Goal: Task Accomplishment & Management: Manage account settings

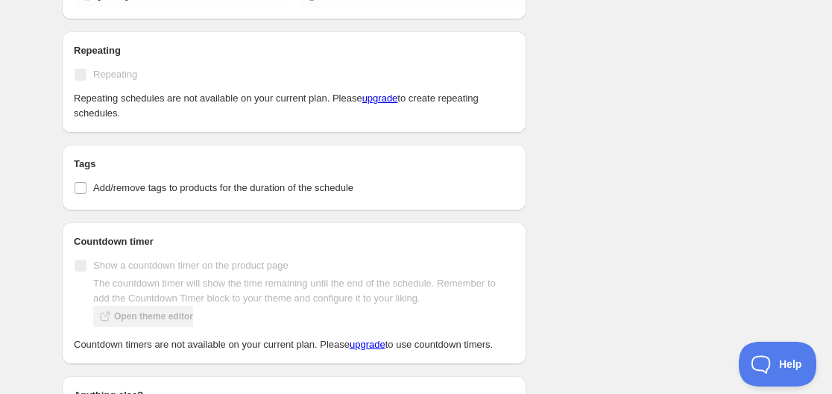
scroll to position [745, 0]
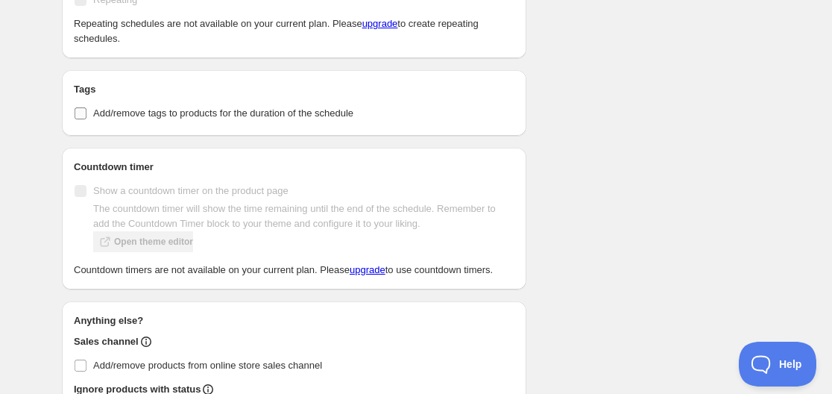
click at [79, 112] on input "Add/remove tags to products for the duration of the schedule" at bounding box center [81, 113] width 12 height 12
checkbox input "true"
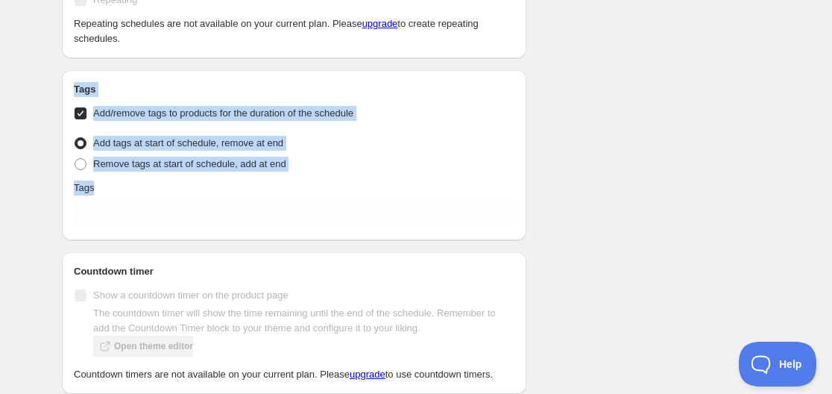
drag, startPoint x: 40, startPoint y: 67, endPoint x: 570, endPoint y: 226, distance: 552.6
click at [570, 226] on div "Il Cavaliere 2021 Sept 30 10:00 AM PST. This page is ready Il Cavaliere 2021 Se…" at bounding box center [416, 47] width 832 height 1585
copy div "Tags Add/remove tags to products for the duration of the schedule Tag type Add …"
click at [554, 168] on div "Schedule name Il Cavaliere 2021 Sept 30 10:00 AM PST Your customers won't see t…" at bounding box center [410, 54] width 720 height 1510
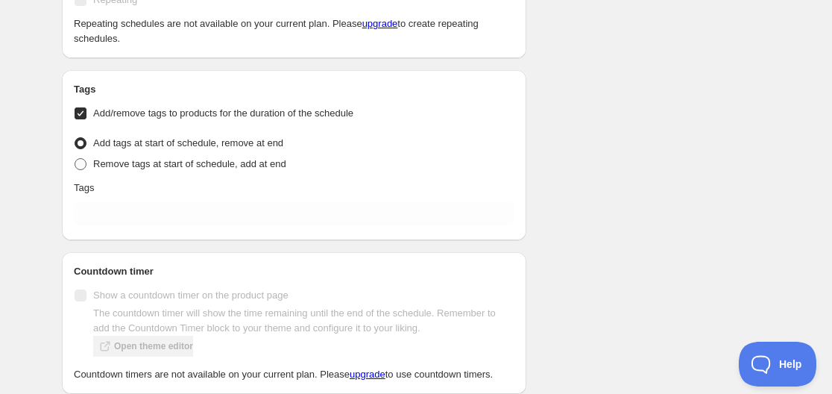
click at [88, 168] on label "Remove tags at start of schedule, add at end" at bounding box center [180, 164] width 212 height 21
click at [75, 159] on input "Remove tags at start of schedule, add at end" at bounding box center [75, 158] width 1 height 1
radio input "true"
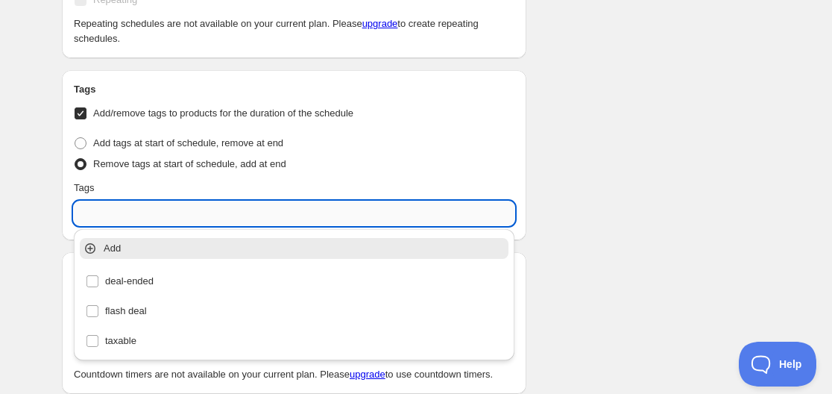
click at [132, 213] on input "text" at bounding box center [294, 213] width 441 height 24
paste input "deal-ended"
type input "deal-ended"
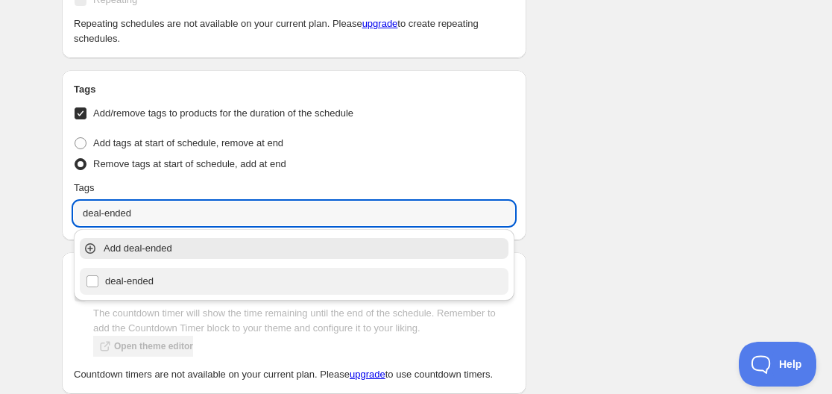
click at [135, 288] on div "deal-ended" at bounding box center [294, 281] width 417 height 21
checkbox input "true"
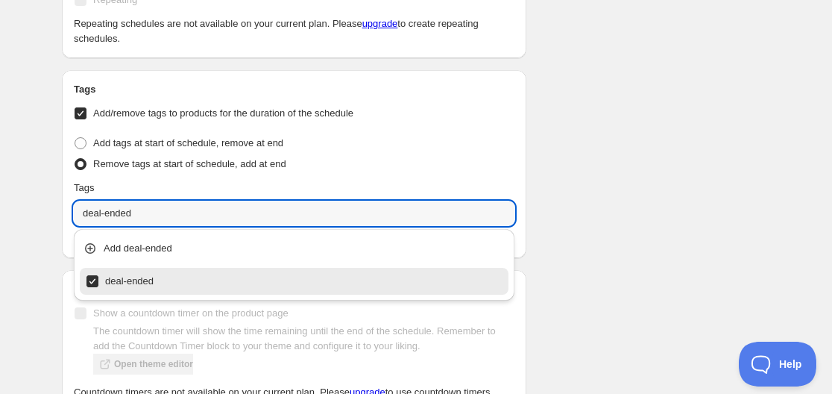
type input "deal-ended"
click at [596, 165] on div "Schedule name Il Cavaliere 2021 Sept 30 10:00 AM PST Your customers won't see t…" at bounding box center [410, 63] width 720 height 1528
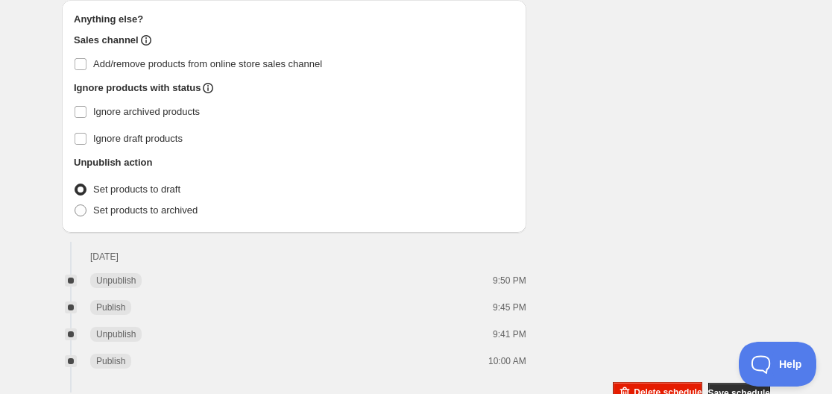
scroll to position [1340, 0]
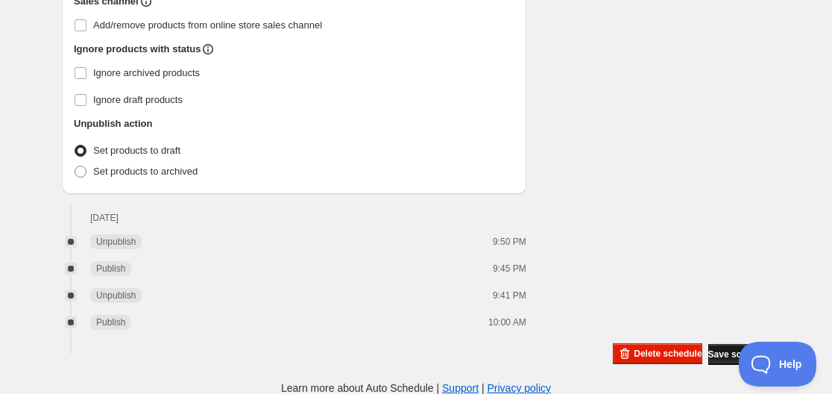
click at [716, 345] on button "Save schedule" at bounding box center [739, 354] width 62 height 21
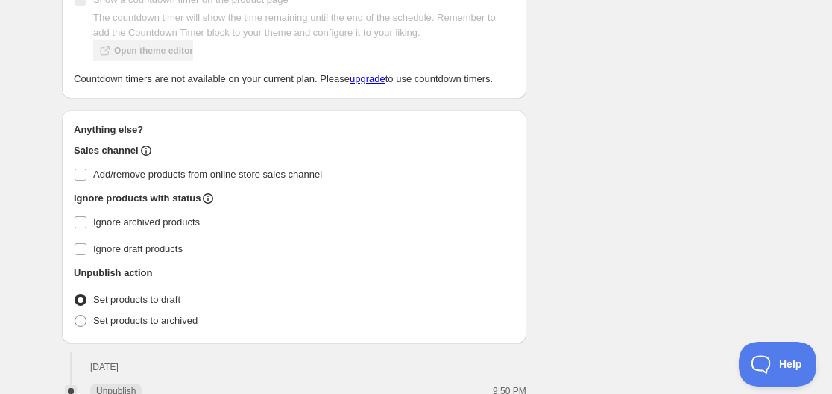
scroll to position [1266, 0]
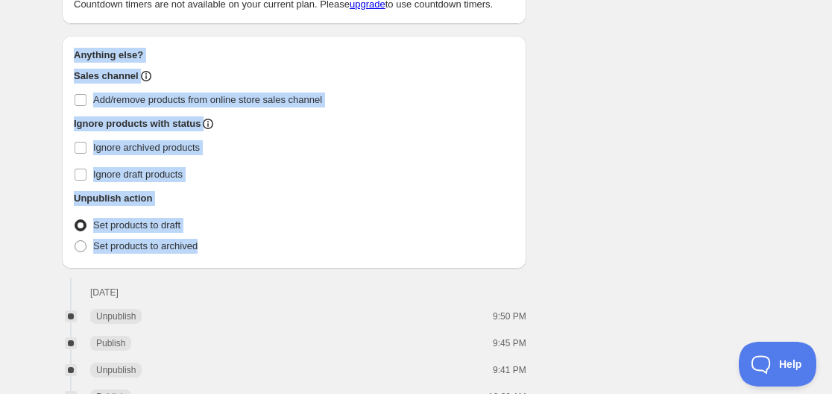
drag, startPoint x: 101, startPoint y: 84, endPoint x: 256, endPoint y: 249, distance: 226.2
click at [256, 249] on div "Anything else? Sales channel Add/remove products from online store sales channe…" at bounding box center [294, 152] width 464 height 233
copy div "Anything else? Sales channel Add/remove products from online store sales channe…"
click at [370, 181] on label "Ignore draft products" at bounding box center [294, 174] width 441 height 21
click at [86, 180] on input "Ignore draft products" at bounding box center [81, 174] width 12 height 12
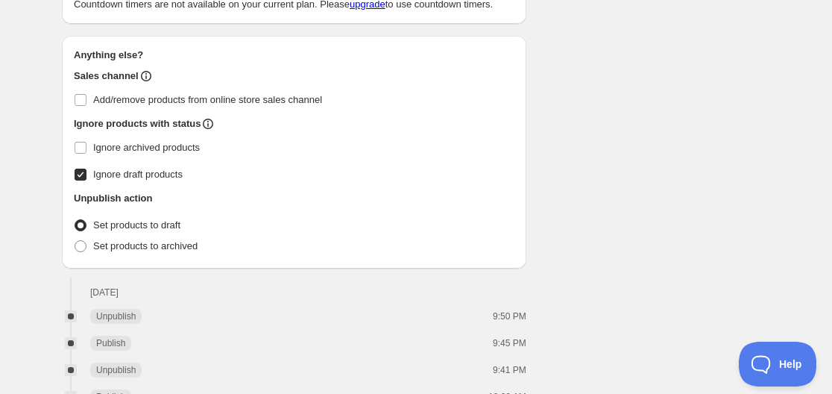
click at [86, 175] on input "Ignore draft products" at bounding box center [81, 174] width 12 height 12
checkbox input "false"
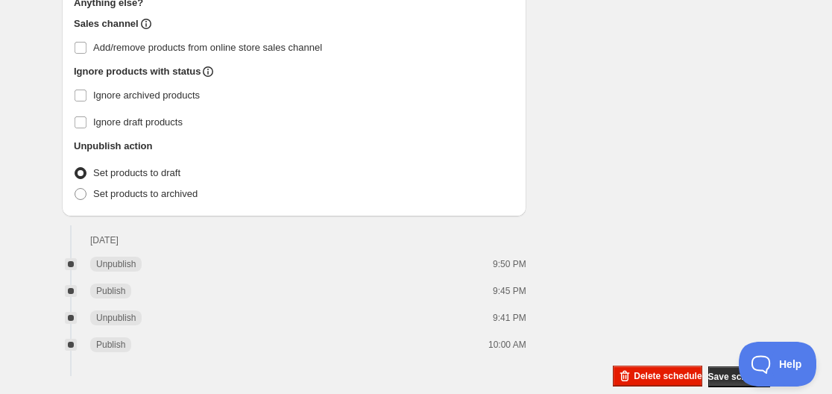
scroll to position [1340, 0]
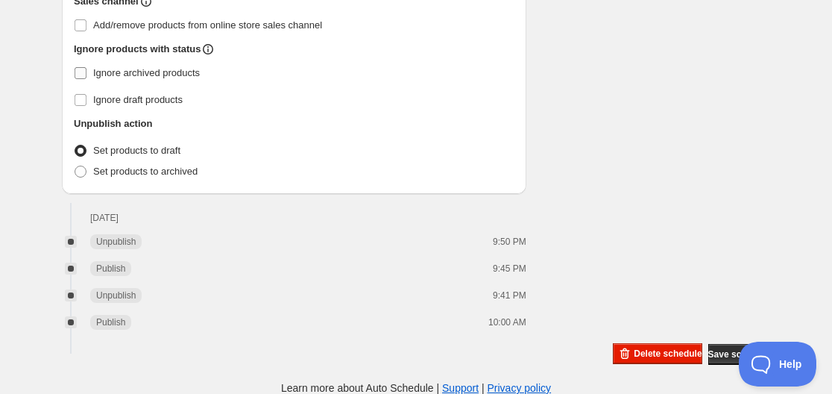
click at [82, 75] on input "Ignore archived products" at bounding box center [81, 73] width 12 height 12
checkbox input "true"
drag, startPoint x: 85, startPoint y: 98, endPoint x: 124, endPoint y: 113, distance: 42.5
click at [85, 98] on input "Ignore draft products" at bounding box center [81, 100] width 12 height 12
checkbox input "true"
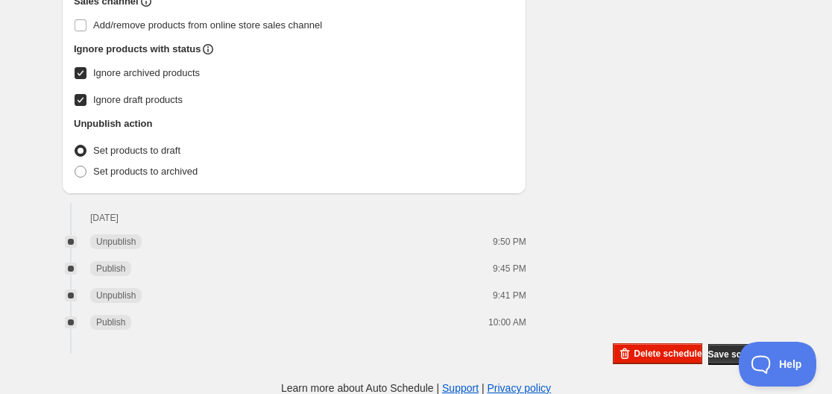
click at [78, 148] on span at bounding box center [81, 151] width 12 height 12
click at [75, 145] on input "Set products to draft" at bounding box center [75, 145] width 1 height 1
click at [640, 350] on span "Delete schedule" at bounding box center [668, 353] width 68 height 12
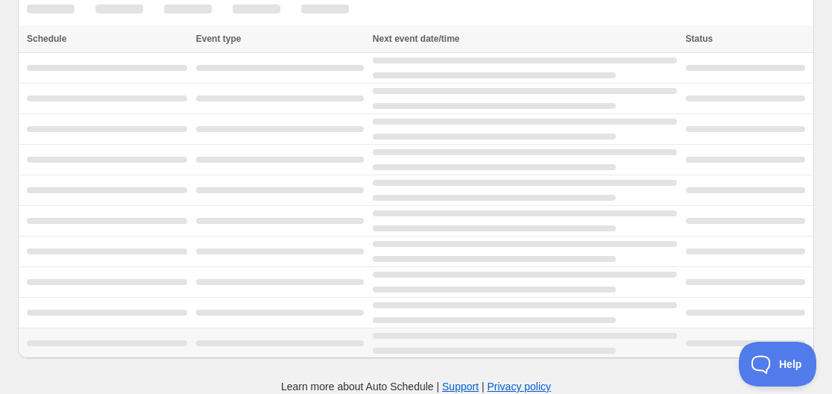
scroll to position [22, 0]
click at [648, 351] on div at bounding box center [525, 342] width 304 height 21
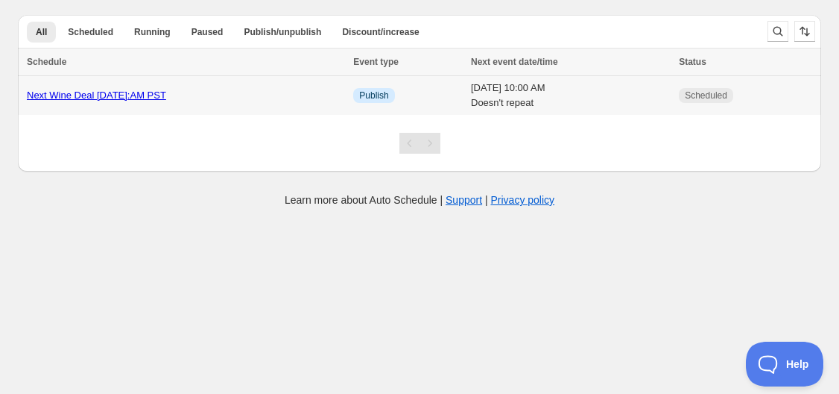
click at [108, 101] on div "Next Wine Deal [DATE]:AM PST" at bounding box center [186, 95] width 318 height 15
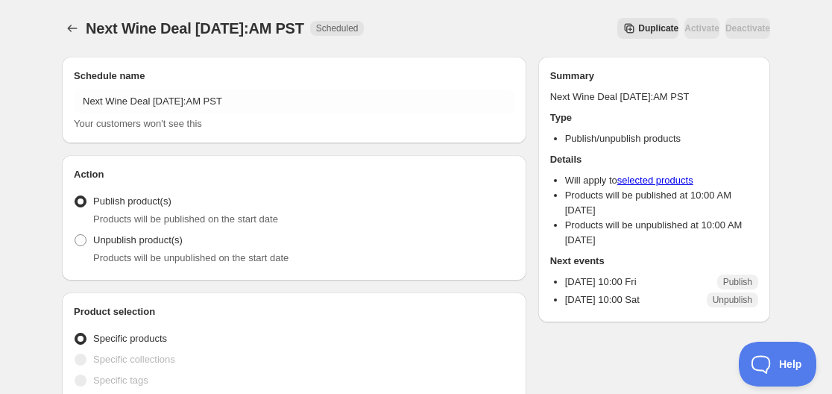
click at [622, 31] on icon "Secondary action label" at bounding box center [629, 28] width 15 height 15
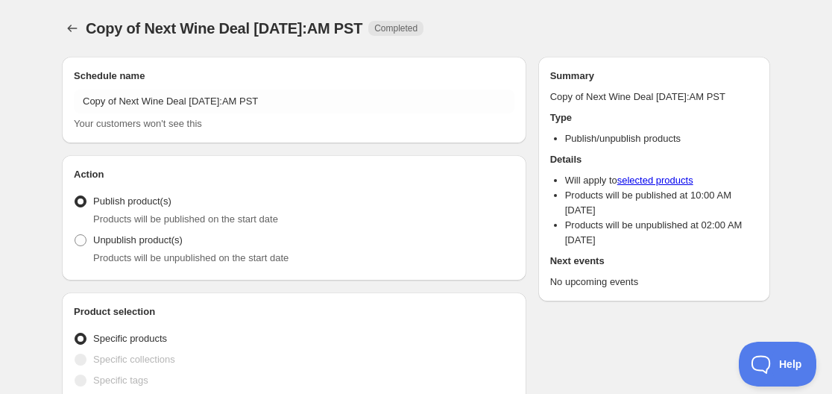
radio input "true"
checkbox input "true"
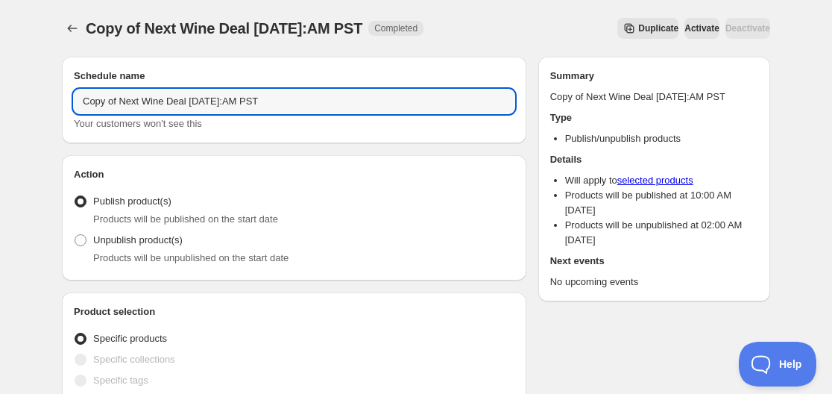
drag, startPoint x: 142, startPoint y: 102, endPoint x: 49, endPoint y: 97, distance: 93.3
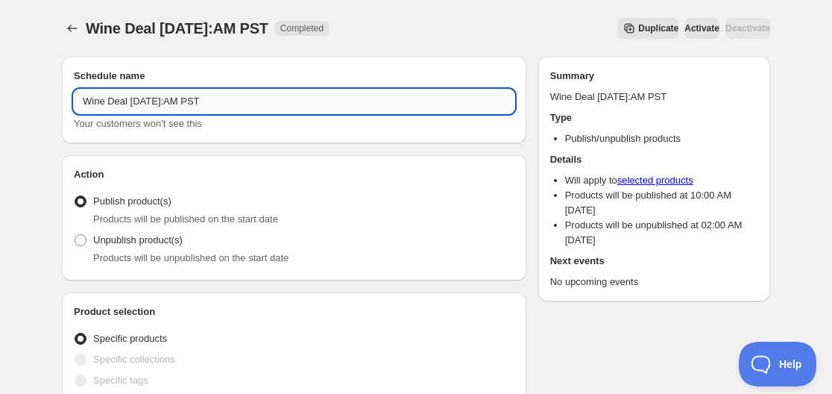
drag, startPoint x: 127, startPoint y: 99, endPoint x: 222, endPoint y: 99, distance: 95.4
click at [222, 99] on input "Wine Deal Oct 3 10:AM PST" at bounding box center [294, 101] width 441 height 24
type input "Wine Deal"
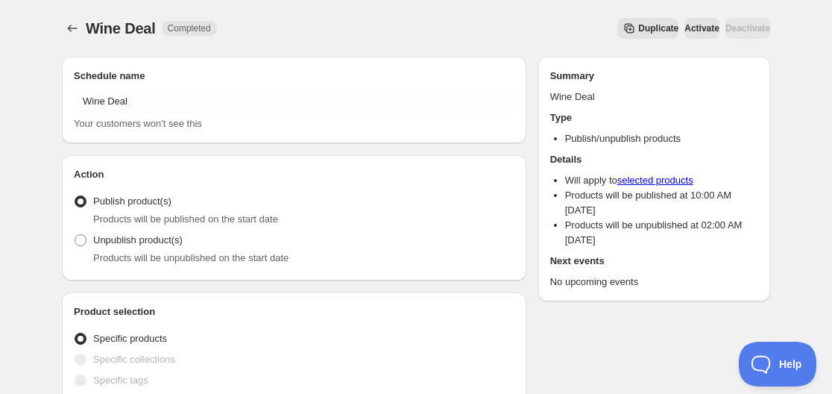
click at [218, 163] on div "Action Action Publish product(s) Products will be published on the start date U…" at bounding box center [294, 217] width 464 height 125
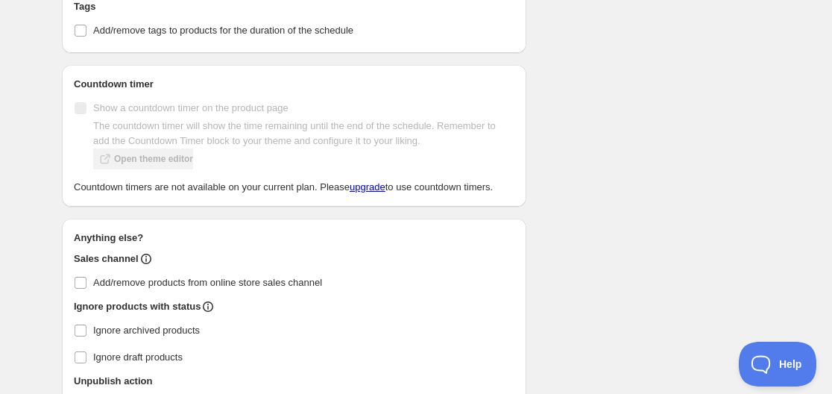
scroll to position [745, 0]
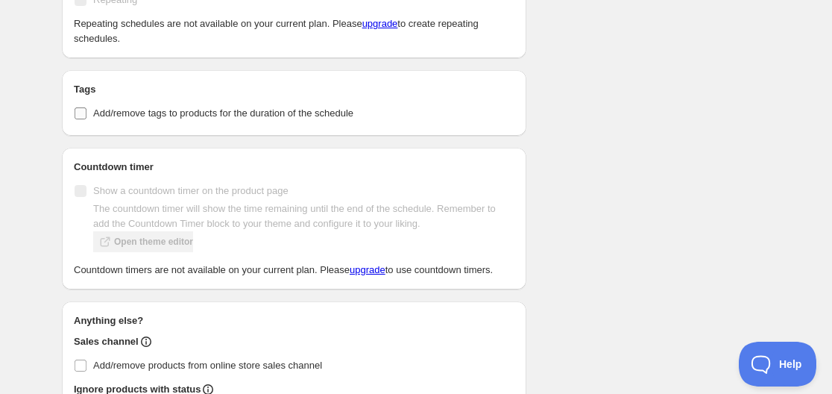
click at [81, 113] on input "Add/remove tags to products for the duration of the schedule" at bounding box center [81, 113] width 12 height 12
checkbox input "true"
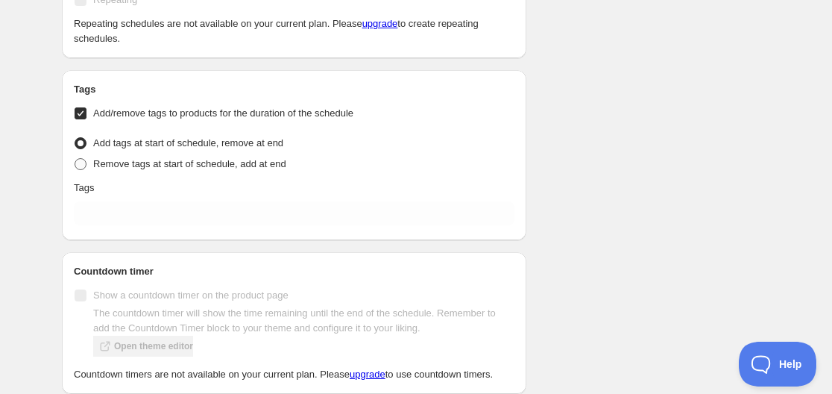
click at [75, 164] on span at bounding box center [81, 164] width 12 height 12
click at [75, 159] on input "Remove tags at start of schedule, add at end" at bounding box center [75, 158] width 1 height 1
radio input "true"
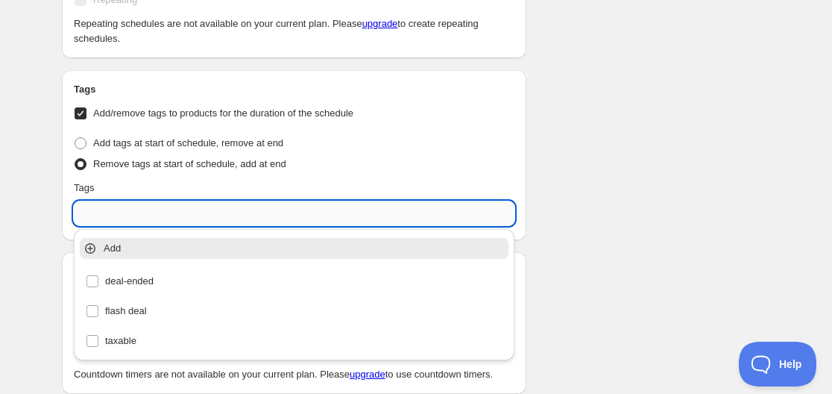
click at [107, 203] on input "text" at bounding box center [294, 213] width 441 height 24
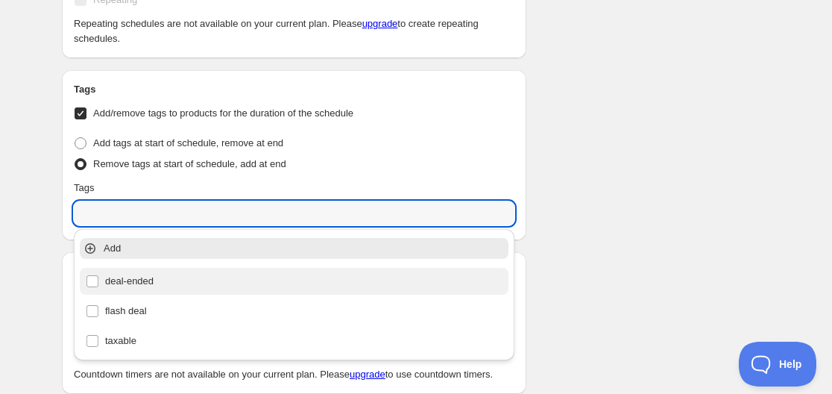
click at [94, 283] on div "deal-ended" at bounding box center [294, 281] width 417 height 21
type input "deal-ended"
checkbox input "true"
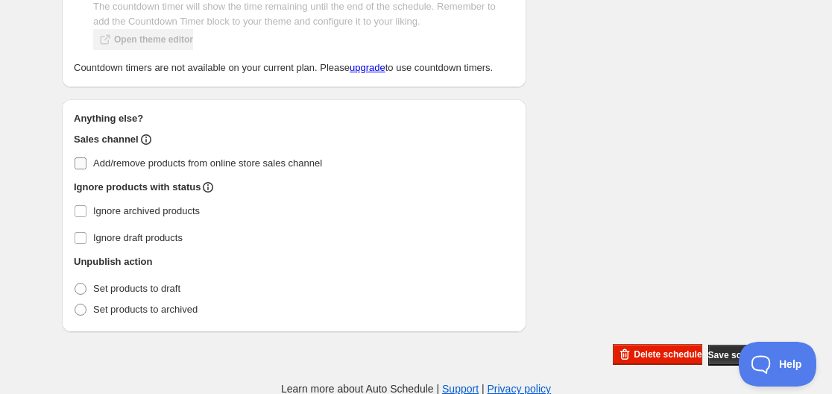
scroll to position [1070, 0]
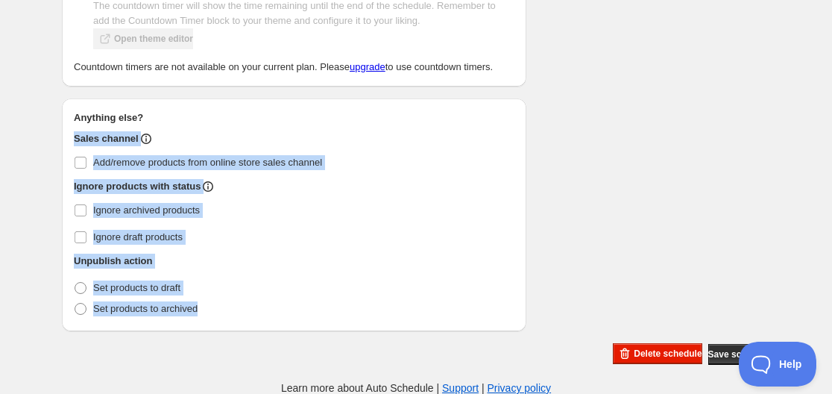
drag, startPoint x: 234, startPoint y: 325, endPoint x: 69, endPoint y: 144, distance: 244.8
click at [69, 144] on div "Anything else? Sales channel Add/remove products from online store sales channe…" at bounding box center [294, 214] width 464 height 233
click at [412, 171] on label "Add/remove products from online store sales channel" at bounding box center [294, 162] width 441 height 21
click at [86, 168] on input "Add/remove products from online store sales channel" at bounding box center [81, 163] width 12 height 12
checkbox input "true"
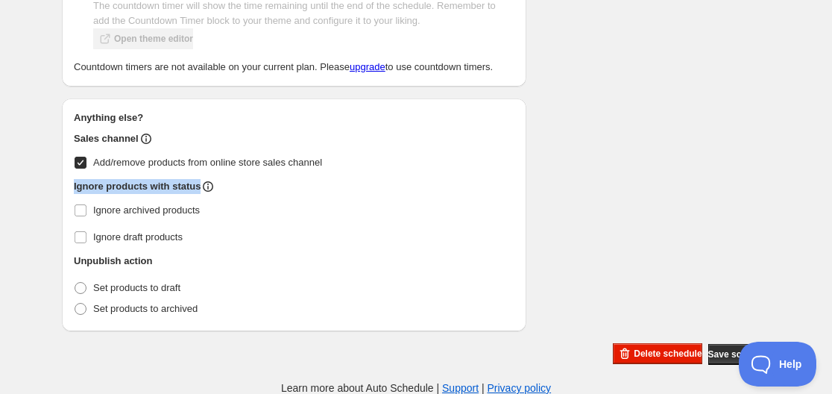
drag, startPoint x: 232, startPoint y: 179, endPoint x: 63, endPoint y: 186, distance: 169.3
click at [63, 186] on div "Anything else? Sales channel Add/remove products from online store sales channe…" at bounding box center [294, 214] width 464 height 233
click at [216, 246] on label "Ignore draft products" at bounding box center [294, 237] width 441 height 21
click at [86, 243] on input "Ignore draft products" at bounding box center [81, 237] width 12 height 12
click at [215, 244] on label "Ignore draft products" at bounding box center [294, 237] width 441 height 21
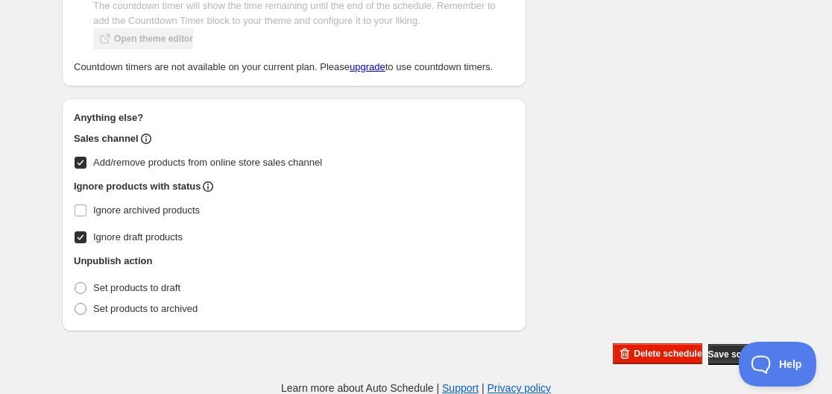
click at [86, 243] on input "Ignore draft products" at bounding box center [81, 237] width 12 height 12
checkbox input "false"
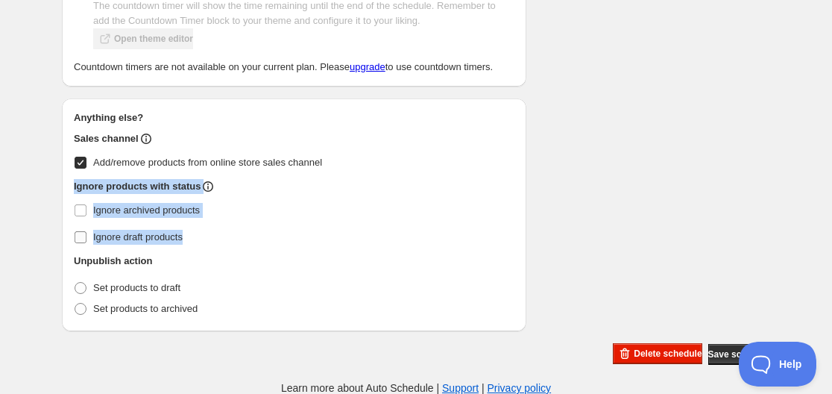
drag, startPoint x: 61, startPoint y: 196, endPoint x: 202, endPoint y: 238, distance: 146.9
copy div "Ignore products with status Ignore archived products Ignore draft products"
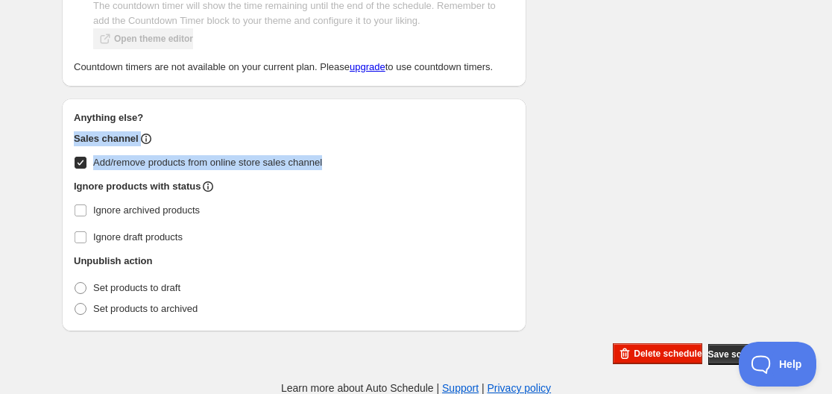
drag, startPoint x: 374, startPoint y: 160, endPoint x: 53, endPoint y: 131, distance: 322.6
copy div "Sales channel Add/remove products from online store sales channel"
click at [79, 167] on input "Add/remove products from online store sales channel" at bounding box center [81, 163] width 12 height 12
checkbox input "false"
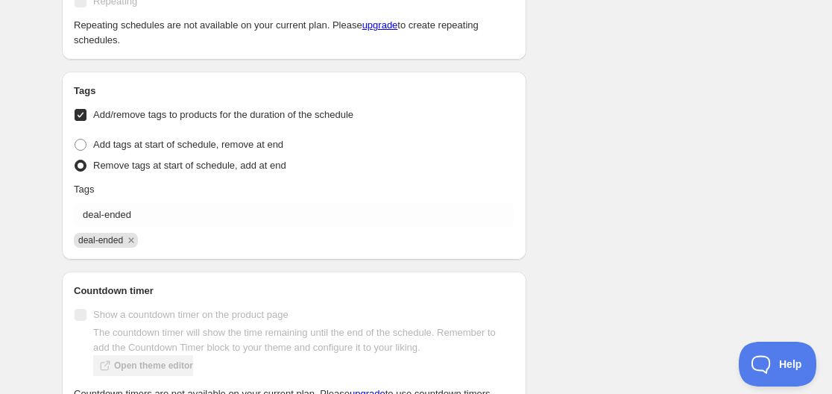
scroll to position [623, 0]
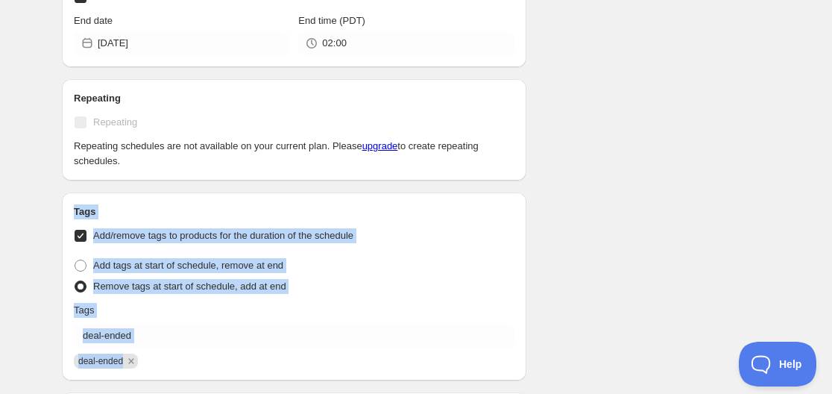
drag, startPoint x: 549, startPoint y: 351, endPoint x: 67, endPoint y: 206, distance: 502.8
click at [67, 206] on div "Schedule name Wine Deal Your customers won't see this Action Action Publish pro…" at bounding box center [410, 117] width 720 height 1391
copy div "Tags Add/remove tags to products for the duration of the schedule Tag type Add …"
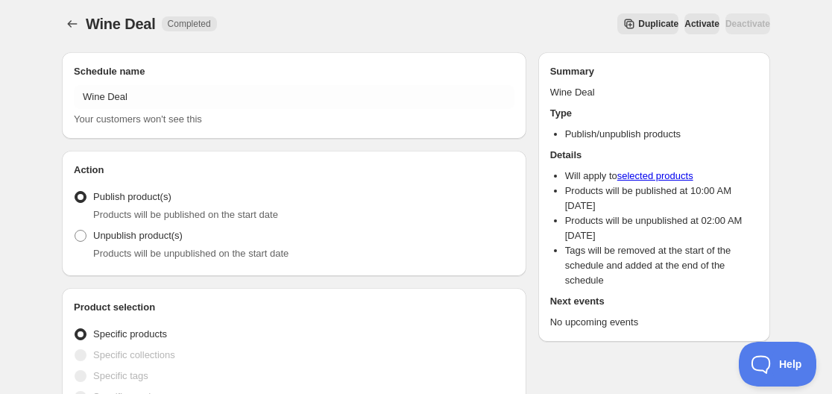
scroll to position [0, 0]
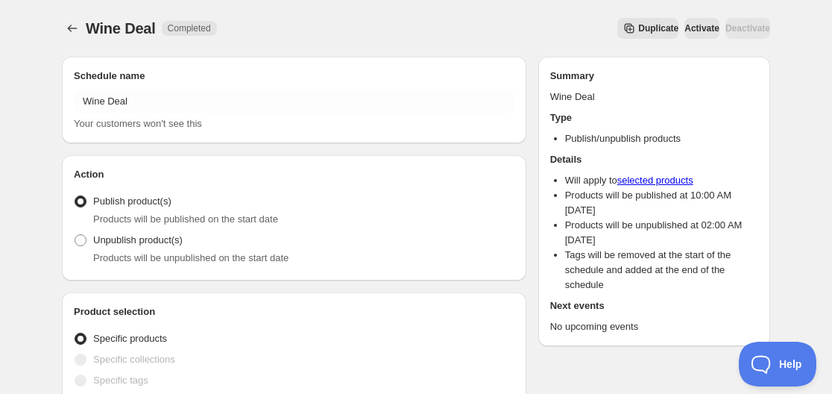
click at [262, 163] on div "Action Action Publish product(s) Products will be published on the start date U…" at bounding box center [294, 217] width 464 height 125
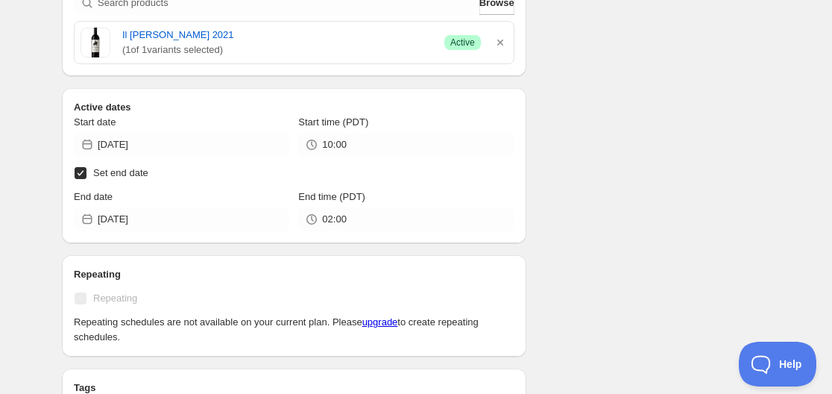
scroll to position [522, 0]
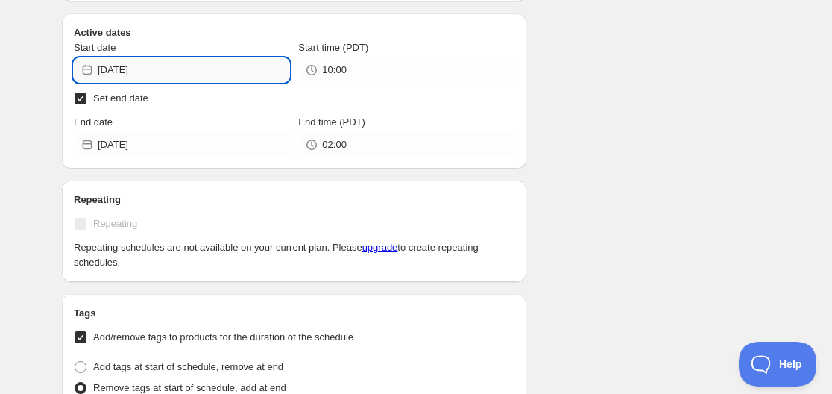
click at [130, 78] on input "2025-10-03" at bounding box center [194, 70] width 192 height 24
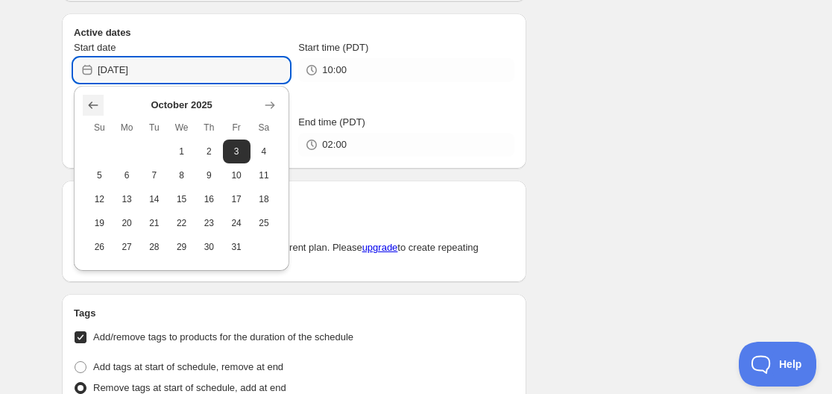
click at [88, 103] on icon "Show previous month, September 2025" at bounding box center [93, 105] width 15 height 15
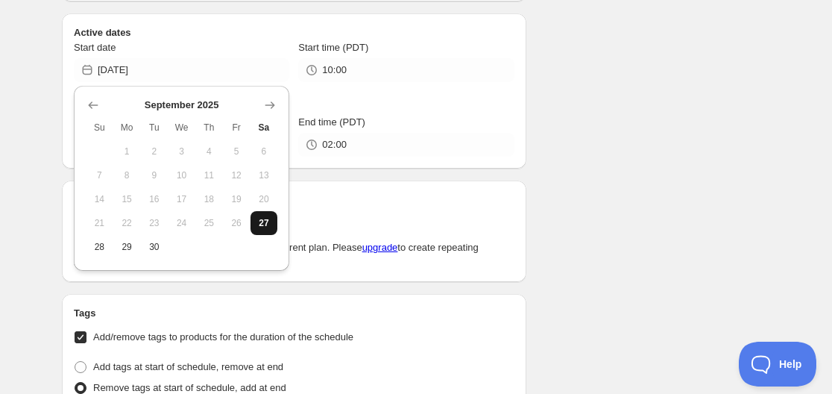
click at [260, 225] on span "27" at bounding box center [264, 223] width 16 height 12
type input "2025-09-27"
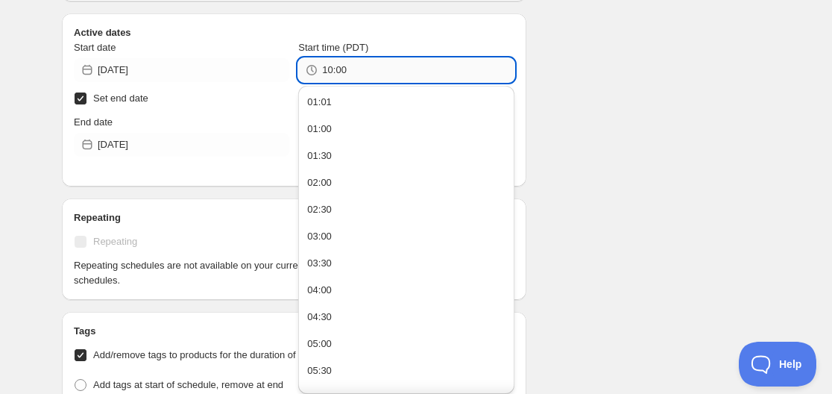
drag, startPoint x: 329, startPoint y: 68, endPoint x: 362, endPoint y: 75, distance: 34.4
click at [362, 75] on input "10:00" at bounding box center [418, 70] width 192 height 24
click at [337, 133] on button "01:00" at bounding box center [406, 129] width 206 height 24
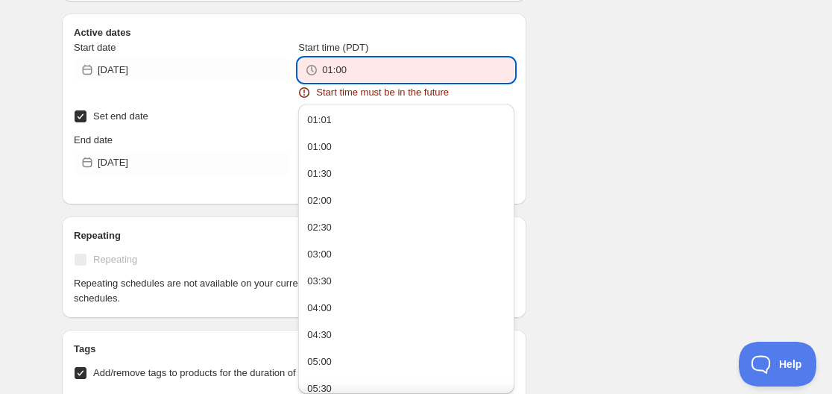
drag, startPoint x: 339, startPoint y: 72, endPoint x: 347, endPoint y: 73, distance: 8.2
click at [347, 73] on input "01:00" at bounding box center [418, 70] width 192 height 24
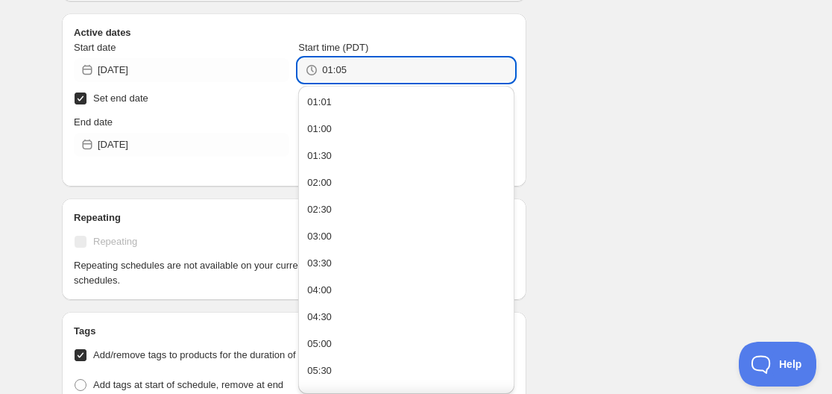
type input "01:05"
click at [602, 134] on div "Schedule name Wine Deal Your customers won't see this Action Action Publish pro…" at bounding box center [410, 227] width 720 height 1409
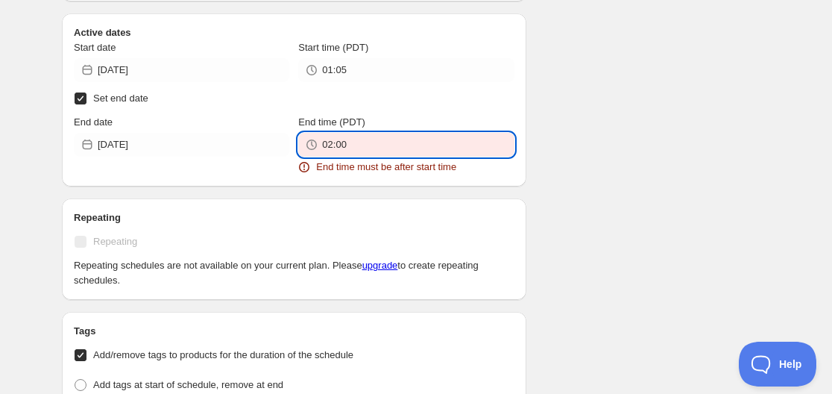
click at [336, 148] on input "02:00" at bounding box center [418, 145] width 192 height 24
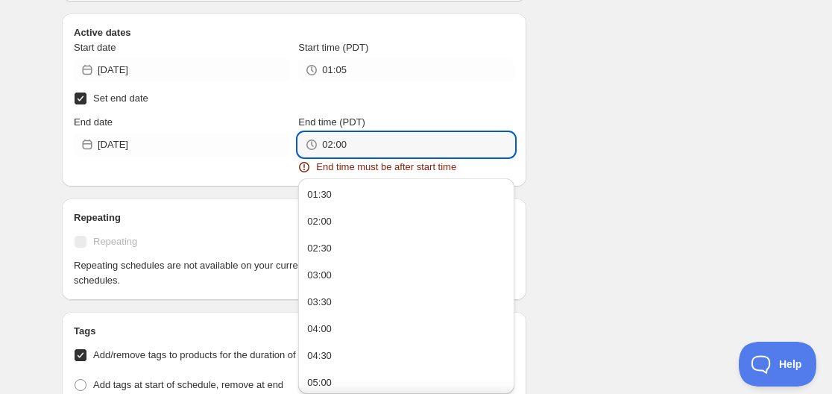
click at [298, 145] on div "02:00" at bounding box center [405, 145] width 215 height 24
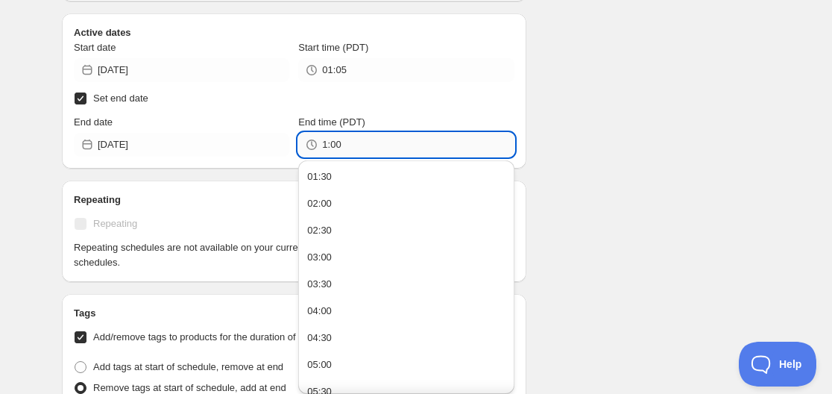
drag, startPoint x: 330, startPoint y: 145, endPoint x: 353, endPoint y: 152, distance: 24.1
click at [353, 152] on input "1:00" at bounding box center [418, 145] width 192 height 24
type input "01:10"
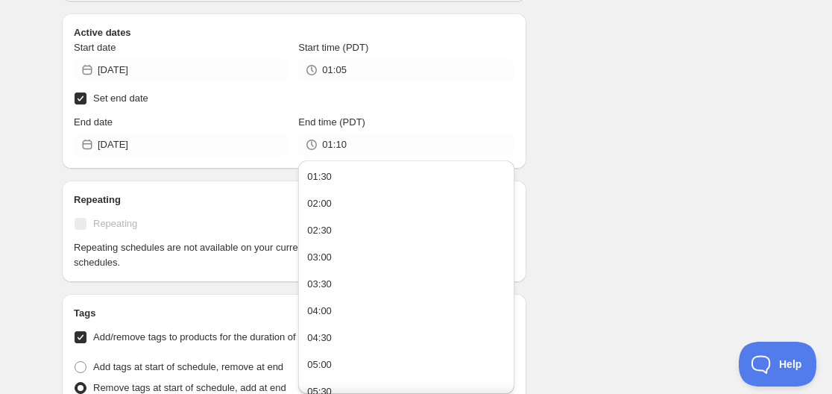
click at [651, 173] on div "Schedule name Wine Deal Your customers won't see this Action Action Publish pro…" at bounding box center [410, 218] width 720 height 1391
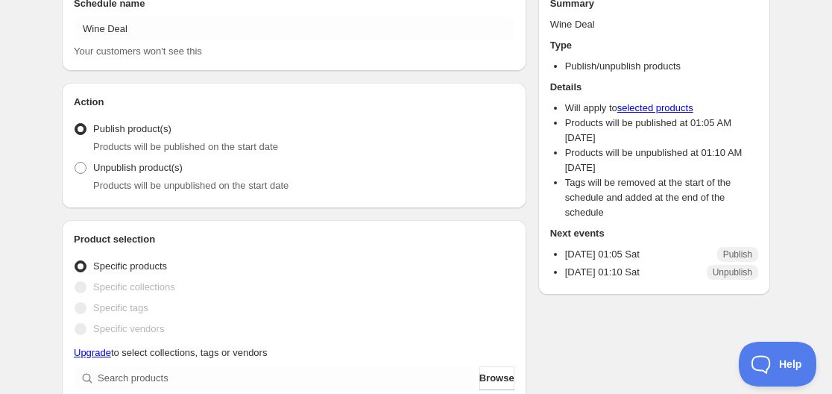
scroll to position [0, 0]
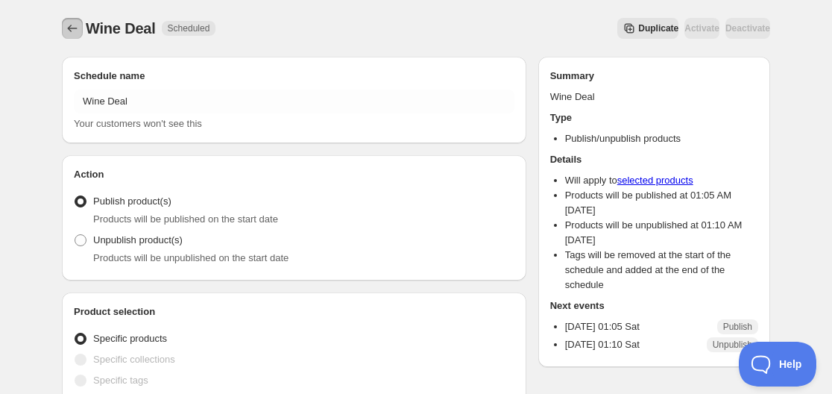
click at [72, 28] on icon "Schedules" at bounding box center [72, 28] width 15 height 15
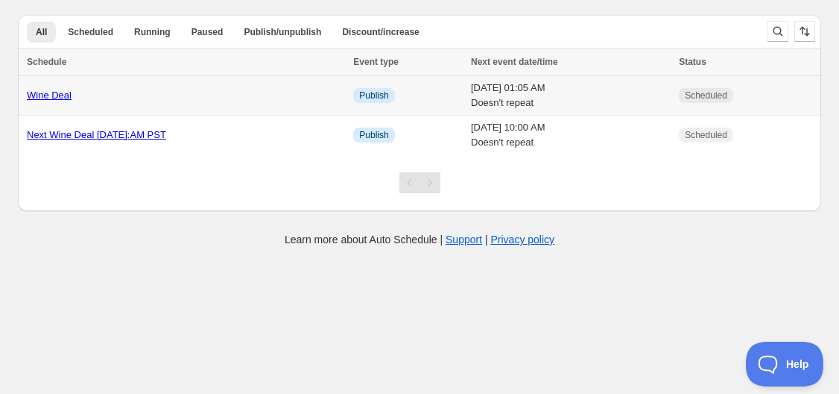
click at [43, 92] on link "Wine Deal" at bounding box center [49, 94] width 45 height 11
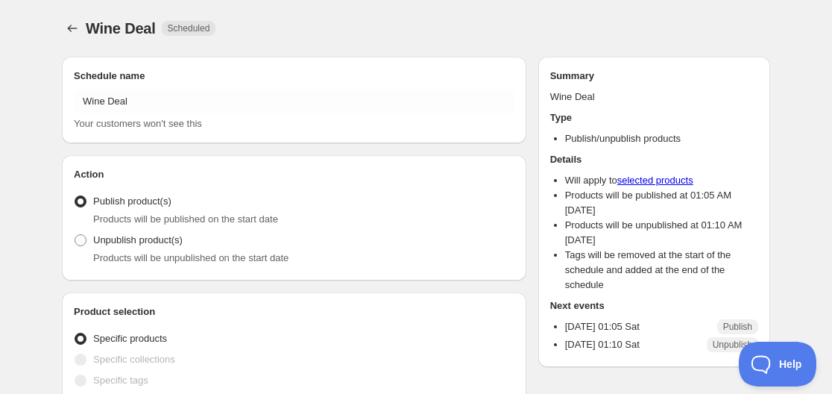
radio input "true"
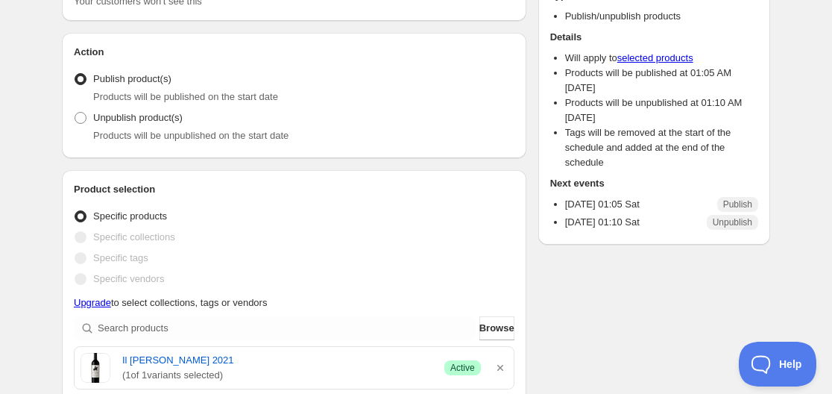
scroll to position [149, 0]
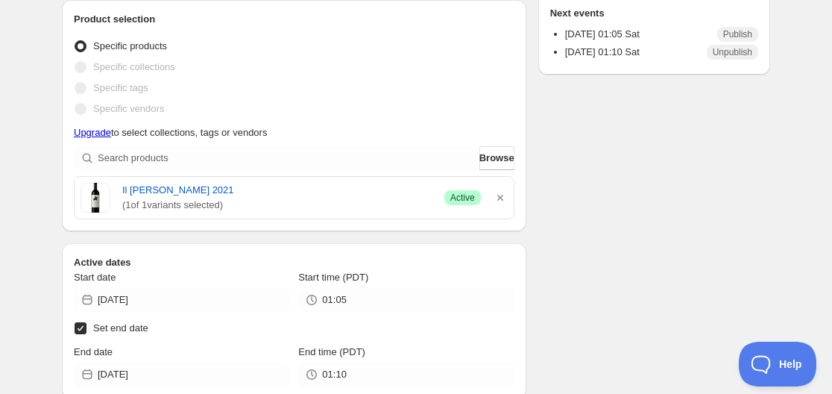
scroll to position [298, 0]
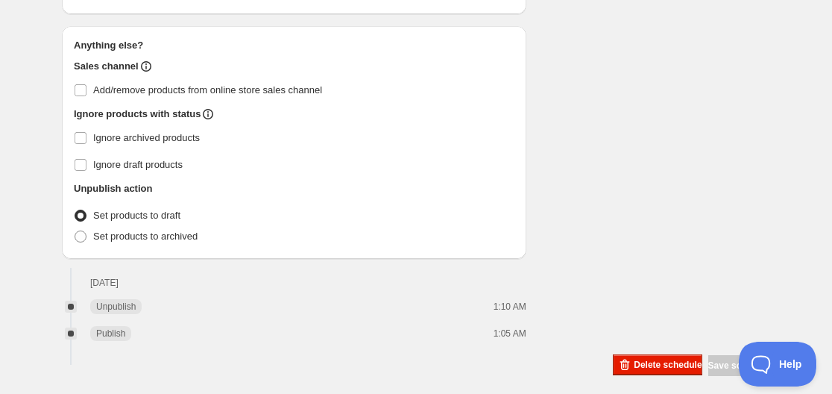
scroll to position [1154, 0]
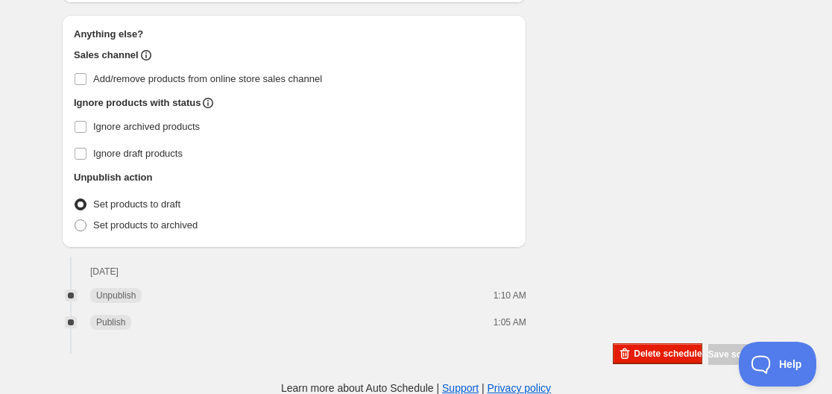
click at [81, 198] on span at bounding box center [81, 204] width 12 height 12
click at [75, 198] on input "Set products to draft" at bounding box center [75, 198] width 1 height 1
click at [87, 206] on label "Set products to draft" at bounding box center [127, 204] width 107 height 21
click at [75, 199] on input "Set products to draft" at bounding box center [75, 198] width 1 height 1
type input "03:00"
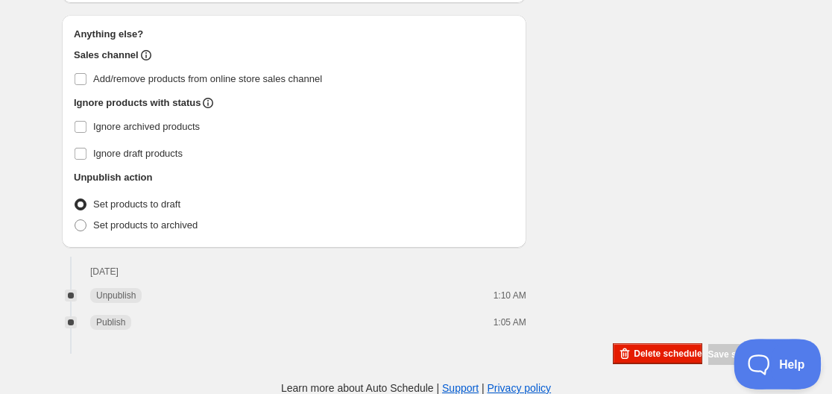
click at [774, 370] on button "Help" at bounding box center [772, 360] width 78 height 45
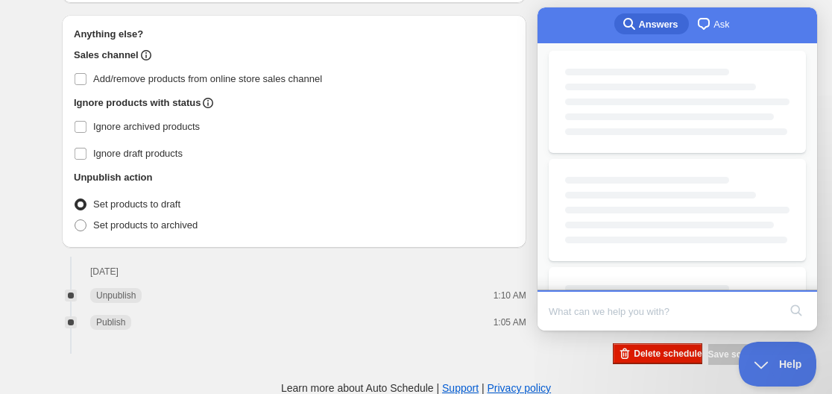
scroll to position [0, 0]
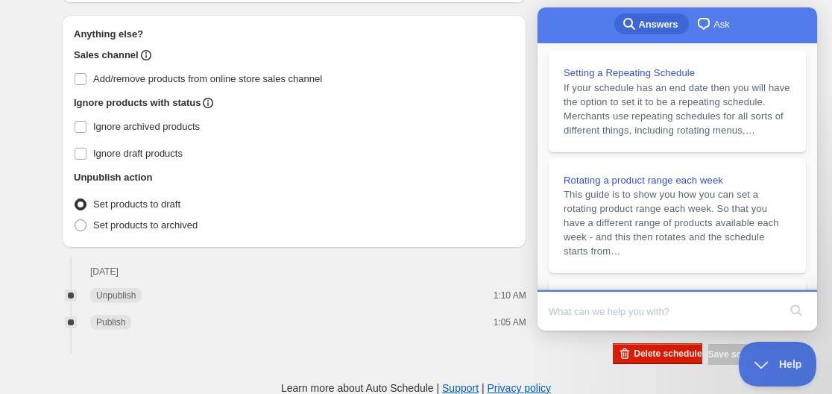
click at [582, 309] on input "Search Doc articles" at bounding box center [664, 310] width 230 height 31
type input "how can set it to unpublish the prodcut after deal"
click button "search" at bounding box center [796, 310] width 24 height 24
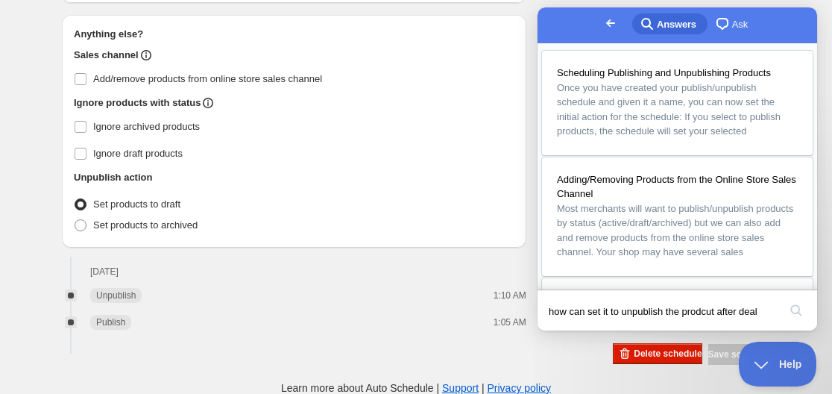
click at [542, 51] on link "Scheduling Publishing and Unpublishing Products Once you have created your publ…" at bounding box center [677, 103] width 271 height 104
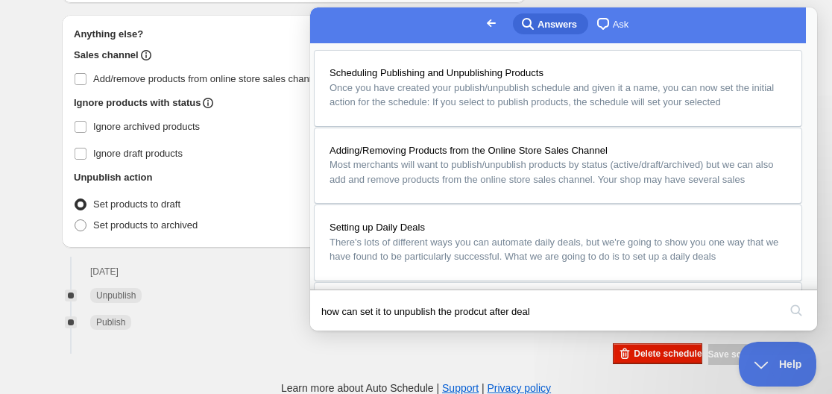
scroll to position [969, 0]
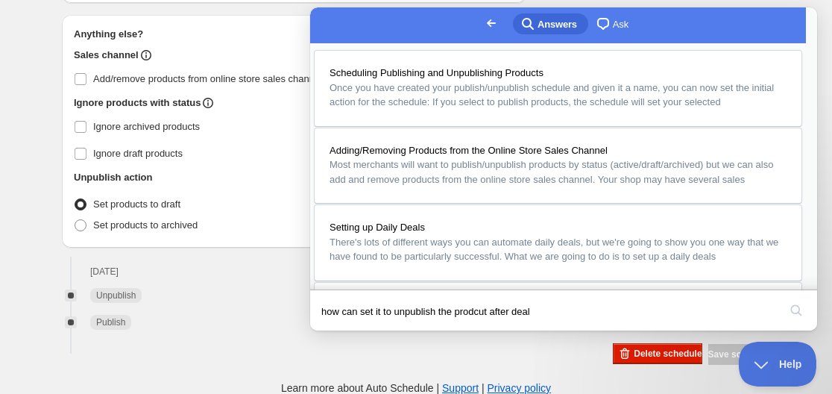
click at [338, 331] on button "Close" at bounding box center [324, 340] width 27 height 19
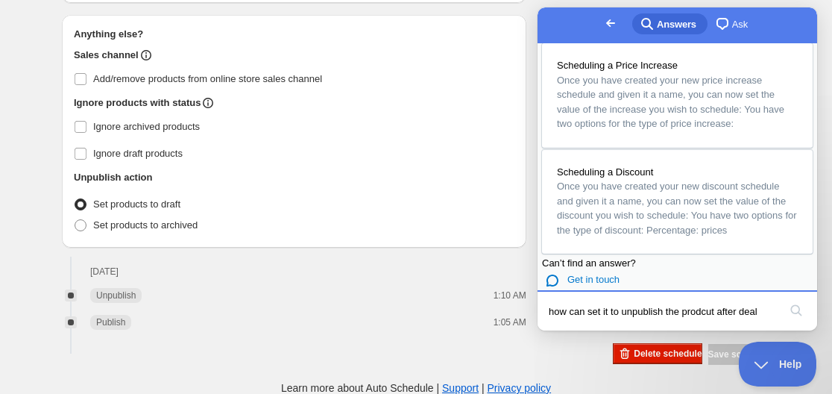
scroll to position [1152, 0]
drag, startPoint x: 769, startPoint y: 307, endPoint x: 499, endPoint y: 315, distance: 269.2
click at [537, 315] on html "Go back search-medium Answers chat-square Ask Scheduling Publishing and Unpubli…" at bounding box center [677, 168] width 280 height 323
type input "i uncheck it before it started but after the deal it set the product to draft"
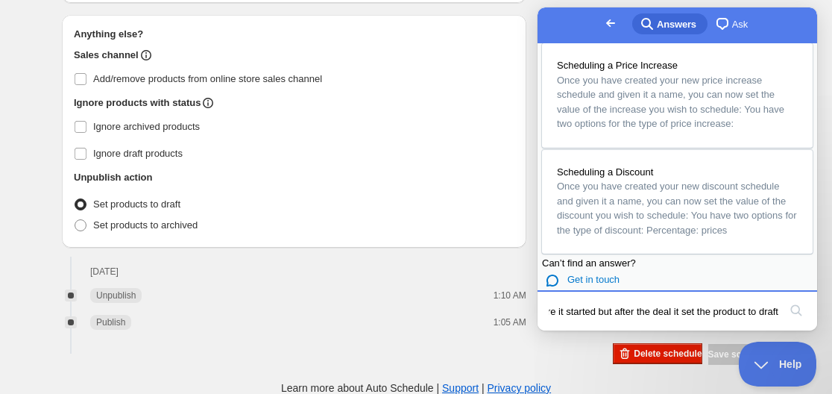
click at [784, 298] on button "search" at bounding box center [796, 310] width 24 height 24
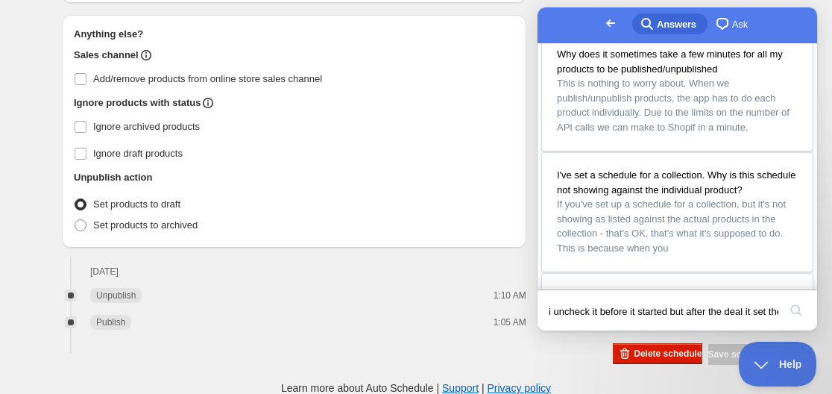
scroll to position [0, 0]
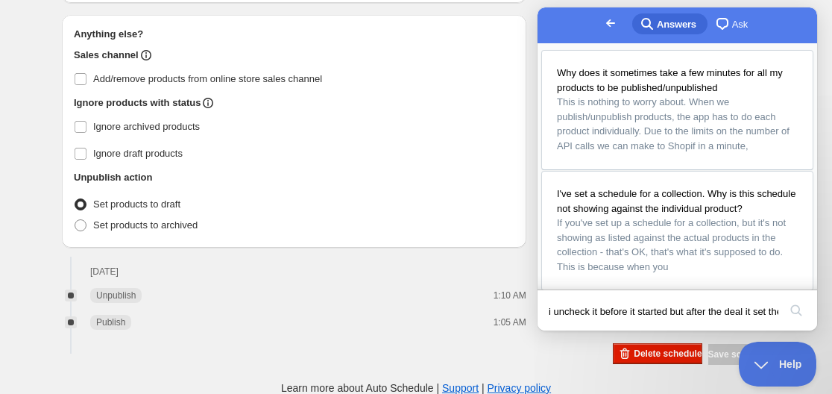
click at [380, 170] on div "Unpublish action" at bounding box center [294, 177] width 441 height 15
click at [602, 29] on span "Go back" at bounding box center [611, 23] width 18 height 18
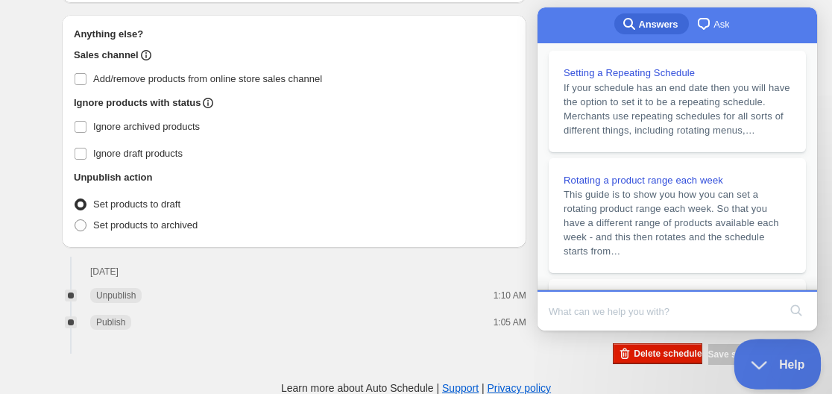
click at [768, 356] on span "Help" at bounding box center [772, 361] width 78 height 10
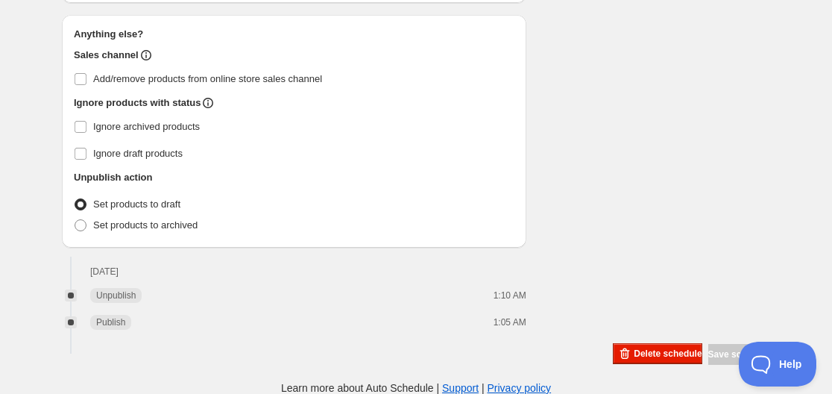
click at [89, 201] on label "Set products to draft" at bounding box center [127, 204] width 107 height 21
click at [75, 199] on input "Set products to draft" at bounding box center [75, 198] width 1 height 1
click at [86, 227] on span at bounding box center [81, 225] width 12 height 12
click at [75, 220] on input "Set products to archived" at bounding box center [75, 219] width 1 height 1
radio input "true"
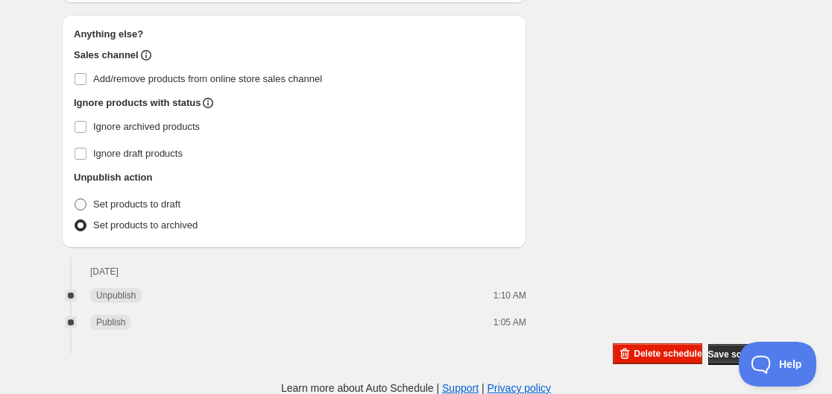
click at [88, 198] on label "Set products to draft" at bounding box center [127, 204] width 107 height 21
click at [75, 198] on input "Set products to draft" at bounding box center [75, 198] width 1 height 1
radio input "true"
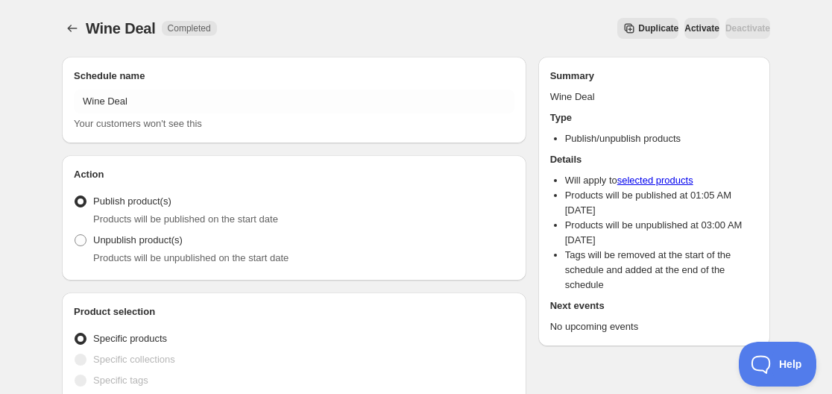
click at [638, 26] on span "Duplicate" at bounding box center [658, 28] width 40 height 12
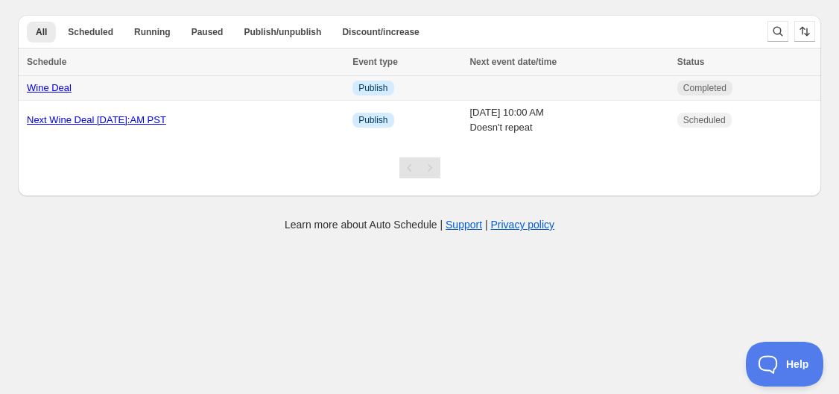
click at [34, 86] on link "Wine Deal" at bounding box center [49, 87] width 45 height 11
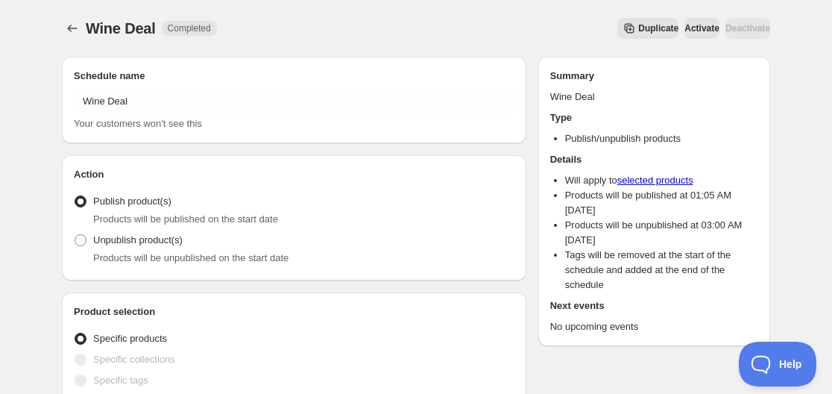
click at [638, 33] on span "Duplicate" at bounding box center [658, 28] width 40 height 12
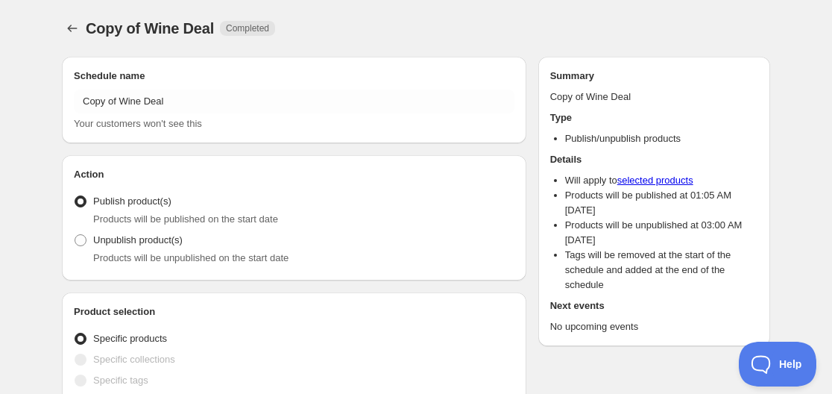
radio input "true"
checkbox input "true"
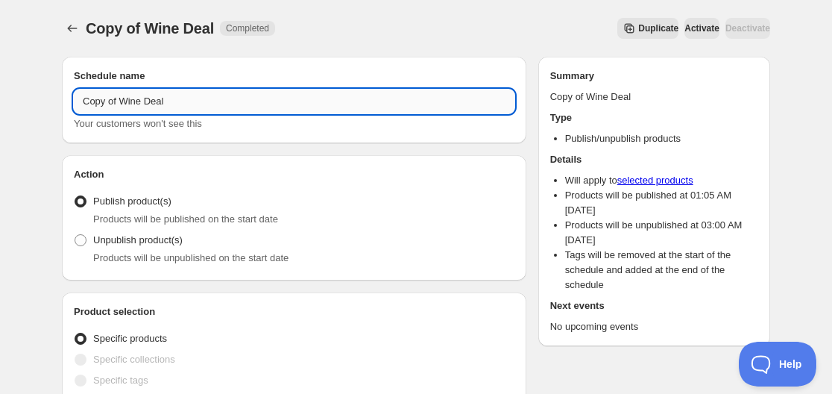
click at [120, 101] on input "Copy of Wine Deal" at bounding box center [294, 101] width 441 height 24
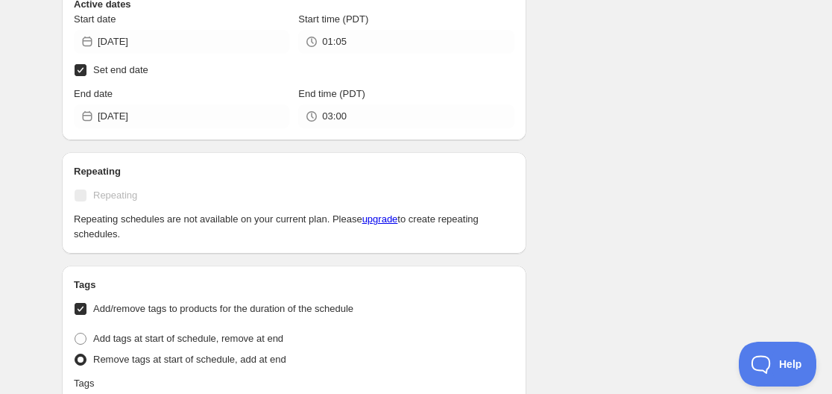
scroll to position [549, 0]
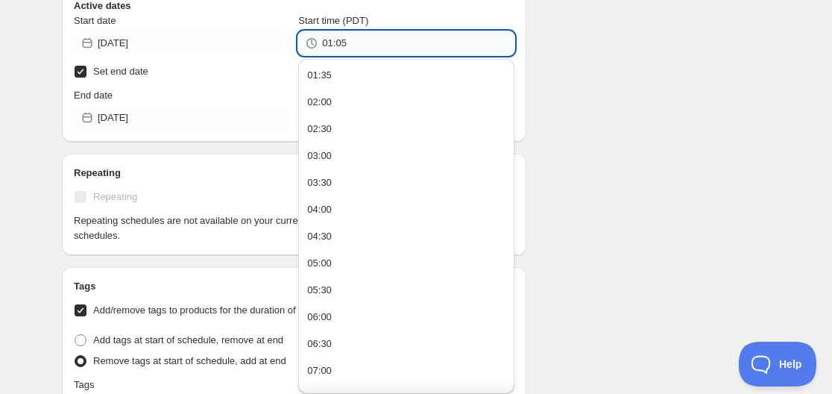
drag, startPoint x: 336, startPoint y: 43, endPoint x: 349, endPoint y: 46, distance: 13.0
click at [349, 46] on input "01:05" at bounding box center [418, 43] width 192 height 24
type input "01:37"
click at [622, 95] on div "Schedule name Copy of Wine Deal Your customers won't see this Action Action Pub…" at bounding box center [410, 191] width 720 height 1391
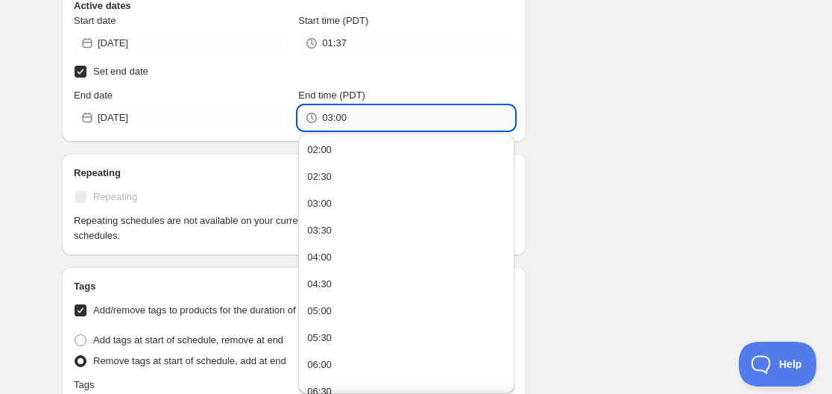
click at [329, 116] on input "03:00" at bounding box center [418, 118] width 192 height 24
click at [327, 119] on input "03:00" at bounding box center [418, 118] width 192 height 24
drag, startPoint x: 324, startPoint y: 115, endPoint x: 353, endPoint y: 117, distance: 29.2
click at [353, 117] on input "03:00" at bounding box center [418, 118] width 192 height 24
type input "01:40"
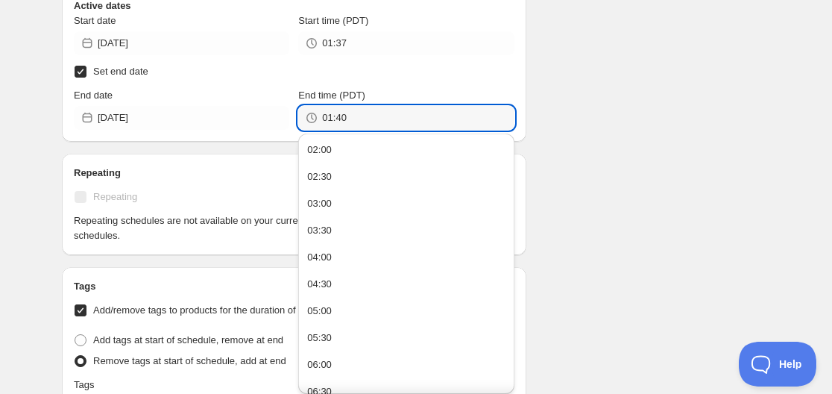
click at [618, 94] on div "Schedule name Copy of Wine Deal Your customers won't see this Action Action Pub…" at bounding box center [410, 191] width 720 height 1391
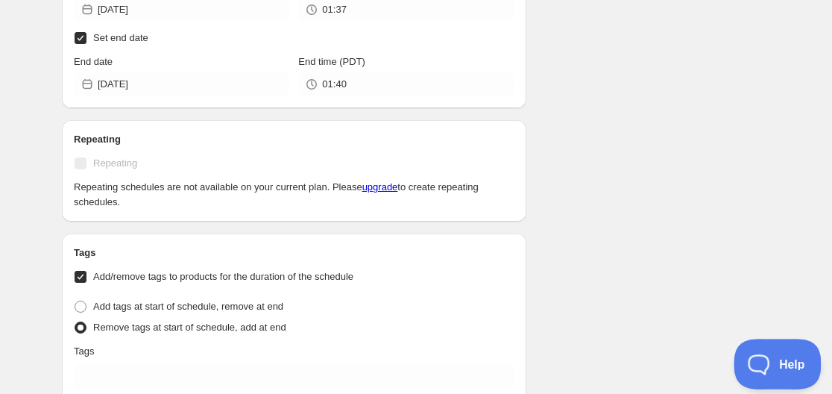
scroll to position [623, 0]
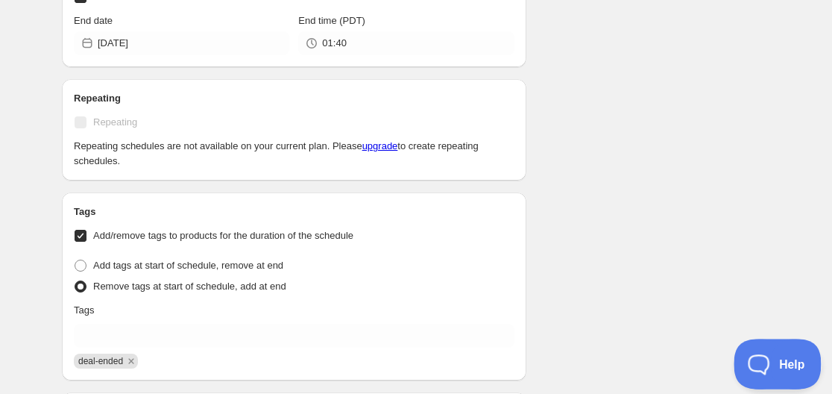
click at [757, 355] on button "Help" at bounding box center [772, 360] width 78 height 45
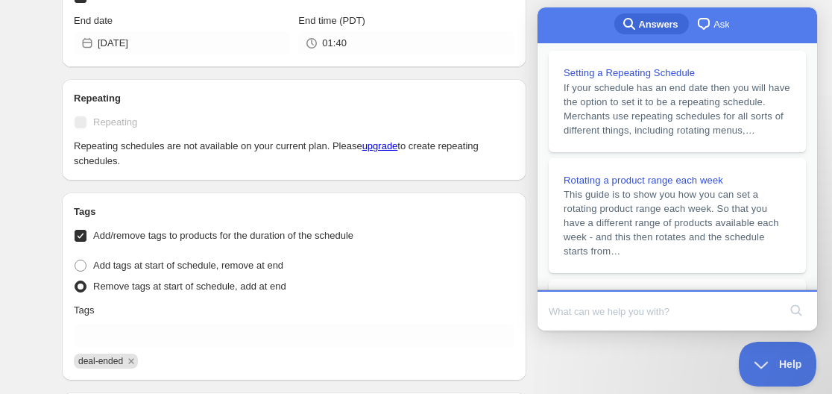
click at [587, 318] on input "Search Doc articles" at bounding box center [664, 310] width 230 height 31
type input "h"
type input "dont set it unpublish"
click button "search" at bounding box center [796, 310] width 24 height 24
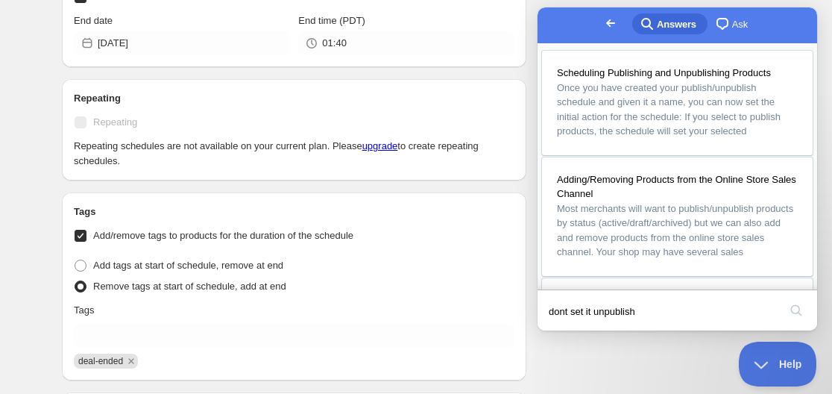
click at [602, 25] on span "Go back" at bounding box center [611, 23] width 18 height 18
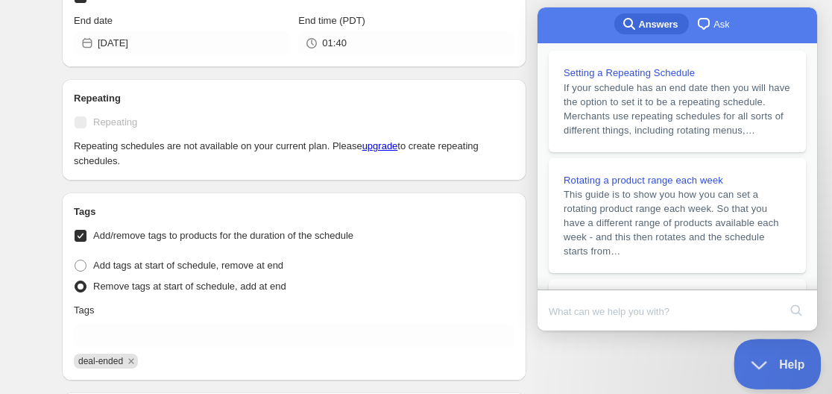
click at [766, 359] on span "Help" at bounding box center [772, 361] width 78 height 10
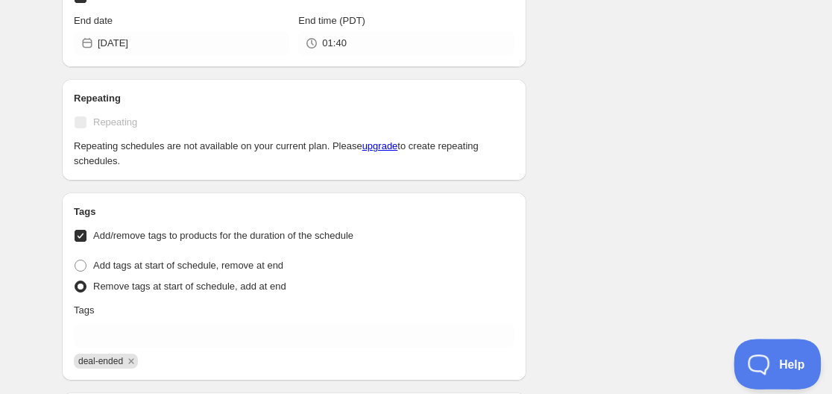
click at [760, 361] on span "Help" at bounding box center [772, 361] width 78 height 10
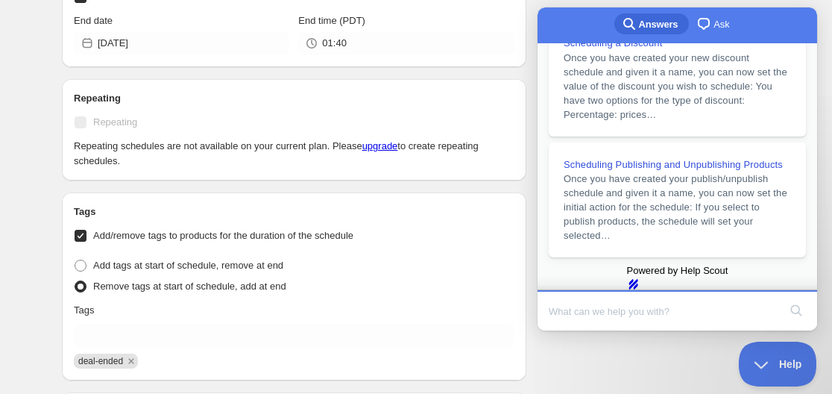
scroll to position [447, 0]
click at [653, 171] on span "Once you have created your publish/unpublish schedule and given it a name, you …" at bounding box center [676, 205] width 224 height 68
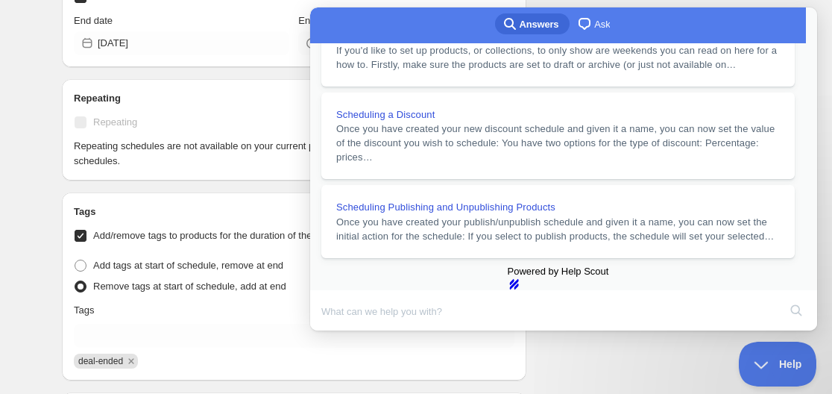
scroll to position [1118, 0]
click at [230, 94] on h2 "Repeating" at bounding box center [294, 98] width 441 height 15
type input "03:00"
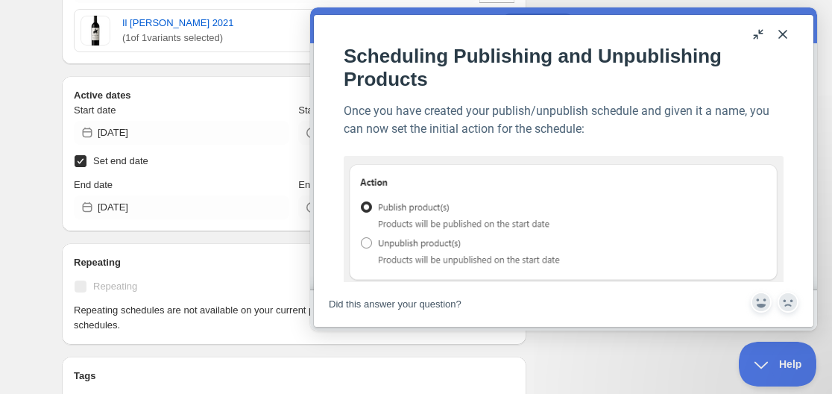
scroll to position [596, 0]
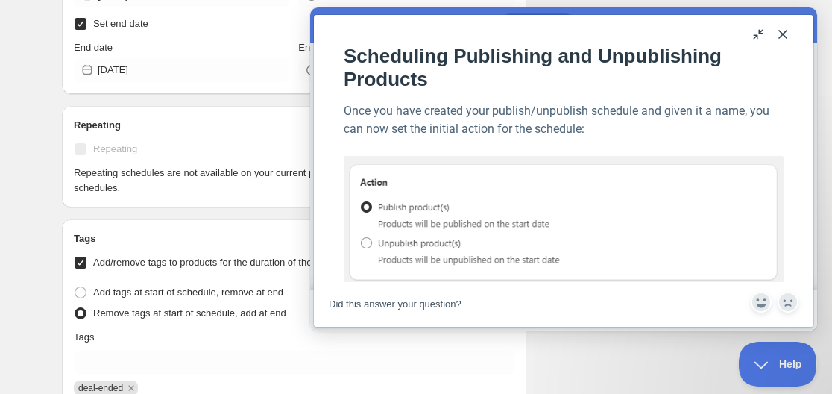
click at [771, 31] on button "Close" at bounding box center [783, 34] width 24 height 24
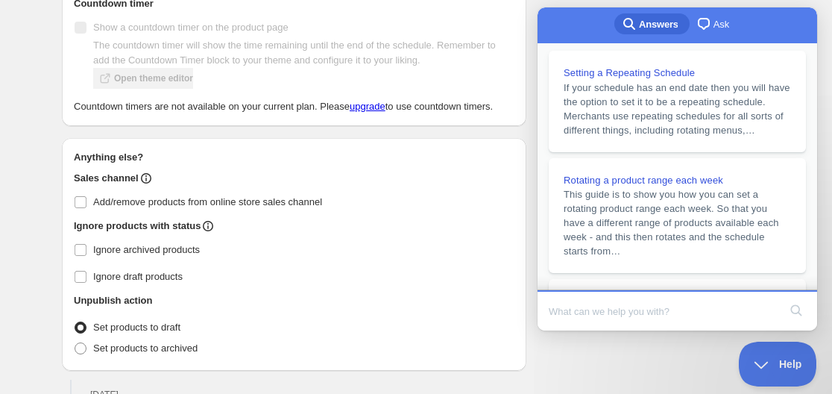
scroll to position [1154, 0]
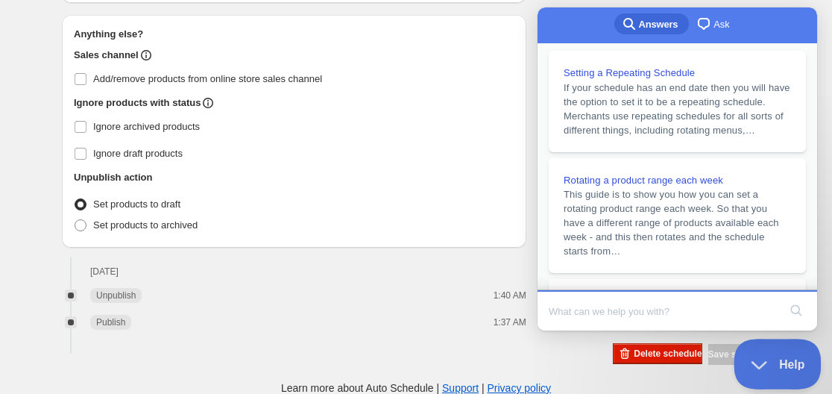
click at [769, 356] on span "Help" at bounding box center [772, 361] width 78 height 10
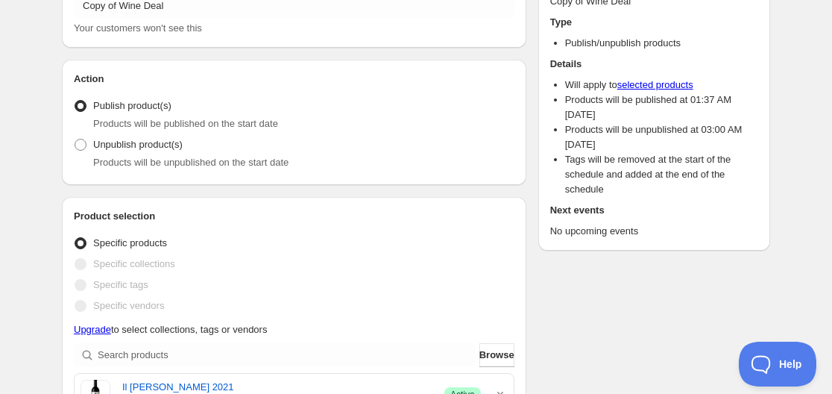
scroll to position [0, 0]
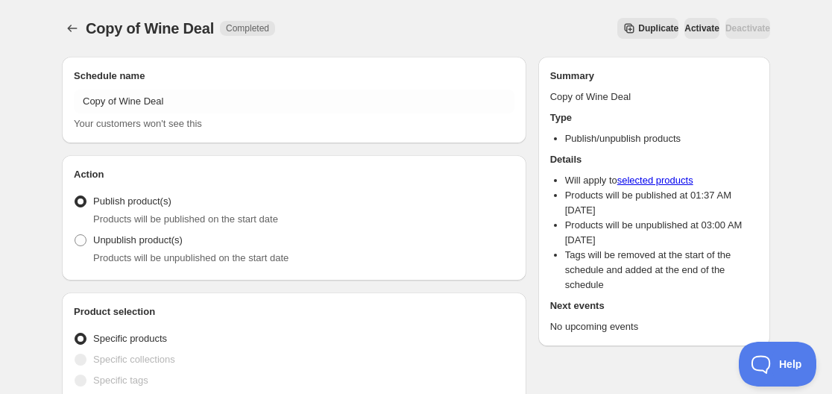
type input "03:30"
click at [684, 28] on span "Activate" at bounding box center [701, 28] width 35 height 12
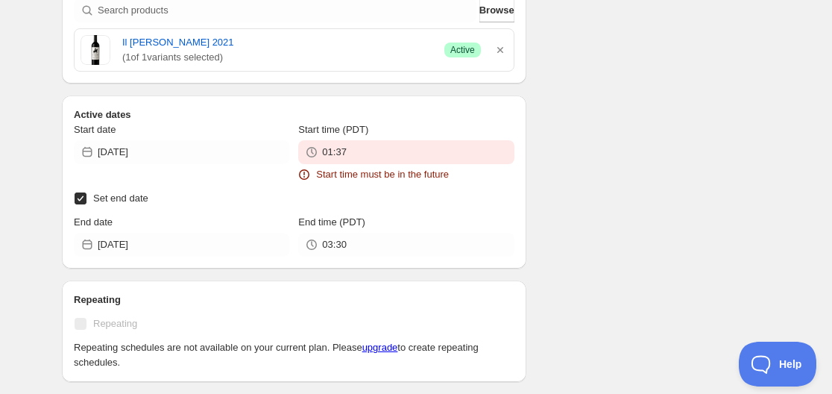
scroll to position [671, 0]
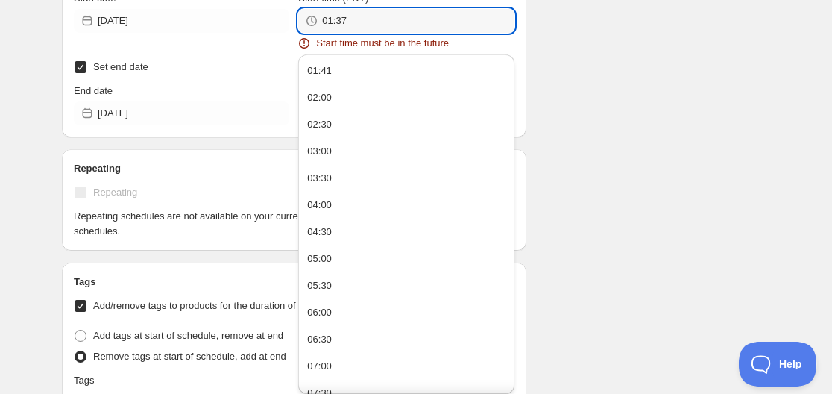
drag, startPoint x: 343, startPoint y: 22, endPoint x: 290, endPoint y: 25, distance: 53.0
click at [290, 25] on div "Start date 2025-09-27 Start time (PDT) 01:37 Start time must be in the future" at bounding box center [294, 21] width 441 height 60
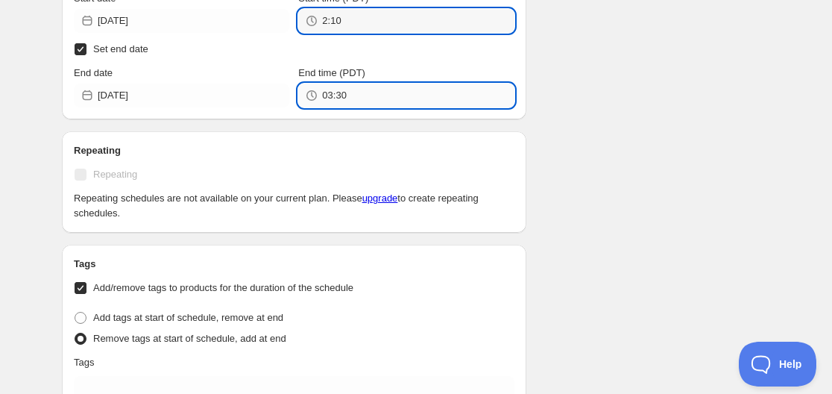
type input "02:10"
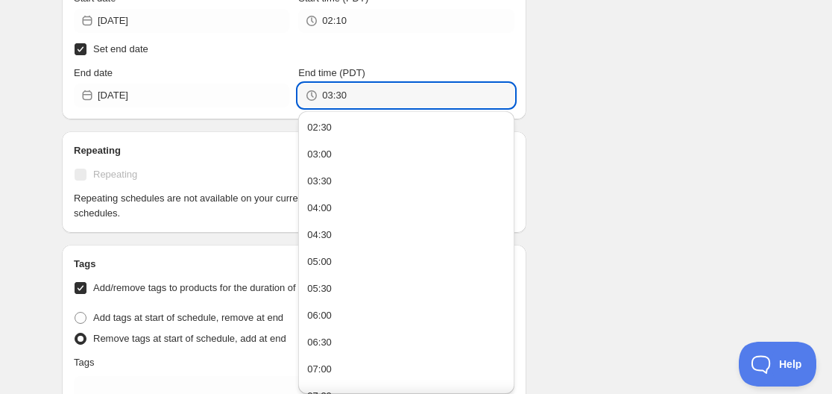
drag, startPoint x: 347, startPoint y: 93, endPoint x: 297, endPoint y: 96, distance: 49.3
click at [297, 96] on div "End date 2025-09-27 End time (PDT) 03:30" at bounding box center [294, 87] width 441 height 42
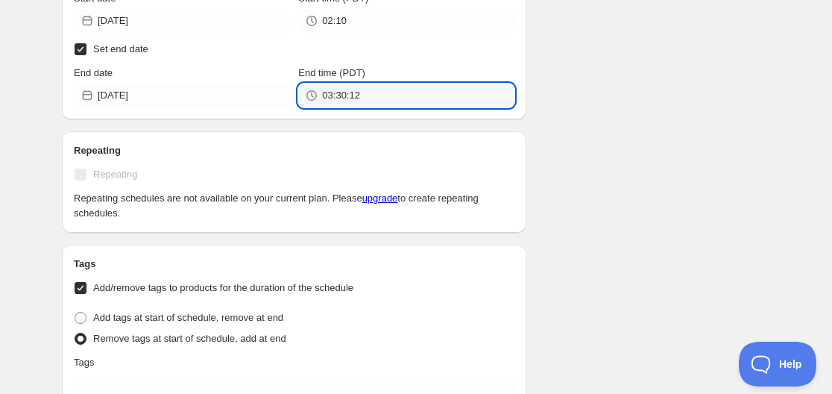
drag, startPoint x: 345, startPoint y: 97, endPoint x: 312, endPoint y: 97, distance: 33.5
click at [312, 97] on div "03:30:12" at bounding box center [405, 95] width 215 height 24
type input "02:12"
click at [598, 96] on div "There were some issues with your form submission Start time must be in the futu…" at bounding box center [410, 161] width 720 height 1574
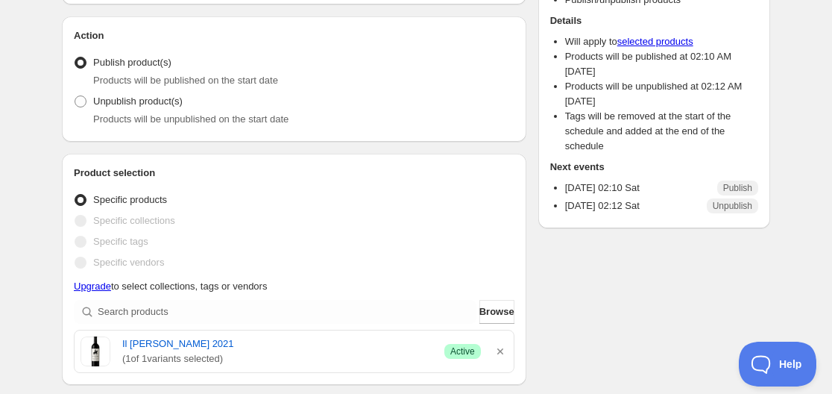
scroll to position [0, 0]
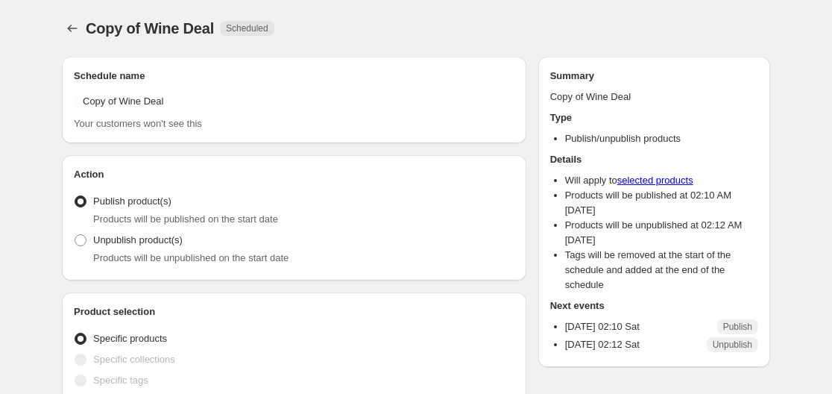
radio input "true"
checkbox input "true"
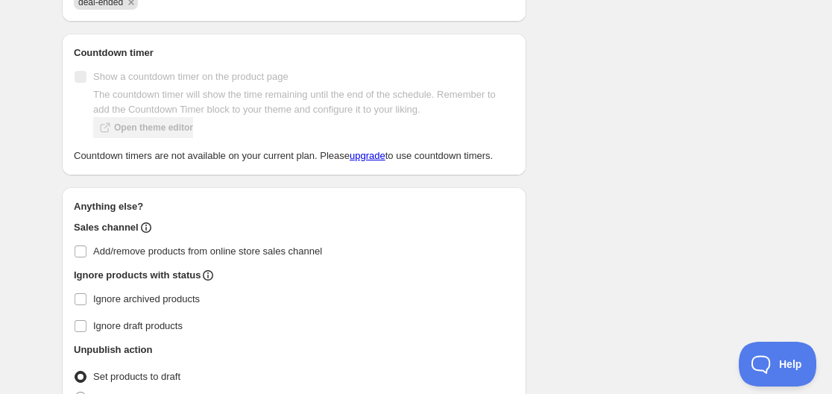
scroll to position [909, 0]
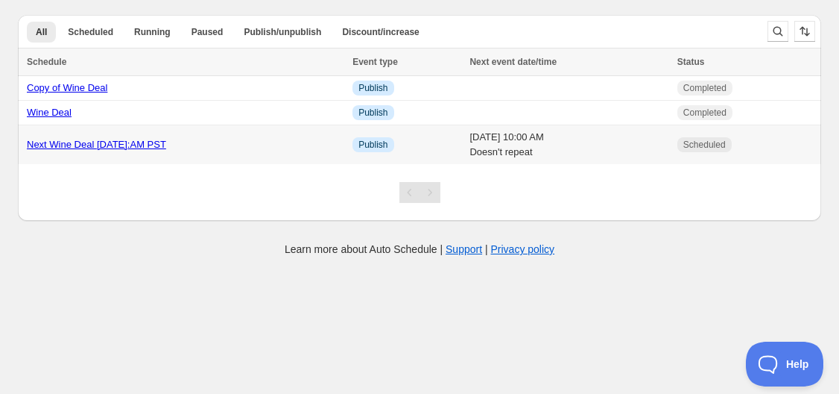
click at [104, 145] on link "Next Wine Deal [DATE]:AM PST" at bounding box center [96, 144] width 139 height 11
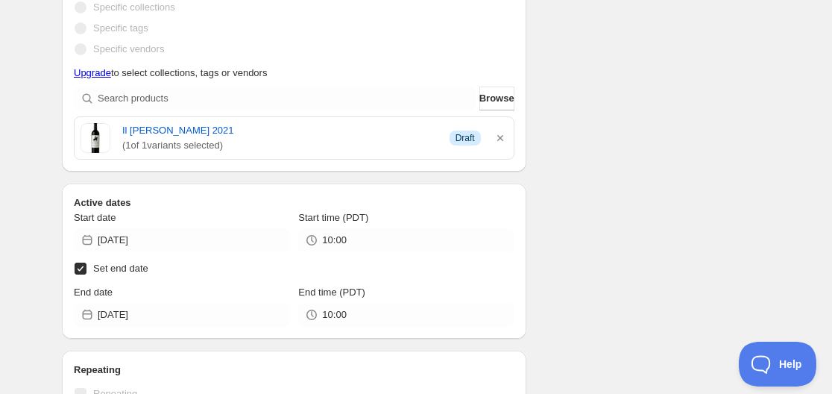
scroll to position [426, 0]
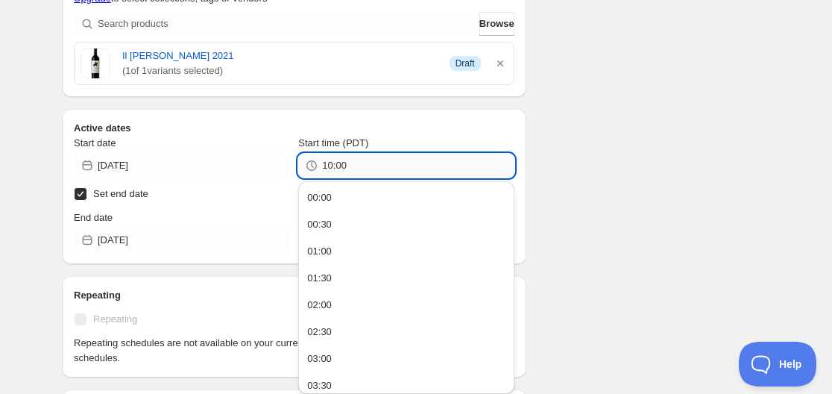
click at [369, 160] on input "10:00" at bounding box center [418, 166] width 192 height 24
drag, startPoint x: 369, startPoint y: 160, endPoint x: 204, endPoint y: 160, distance: 165.5
click at [204, 160] on div "Start date 2025-10-03 Start time (PDT) 10:00" at bounding box center [294, 157] width 441 height 42
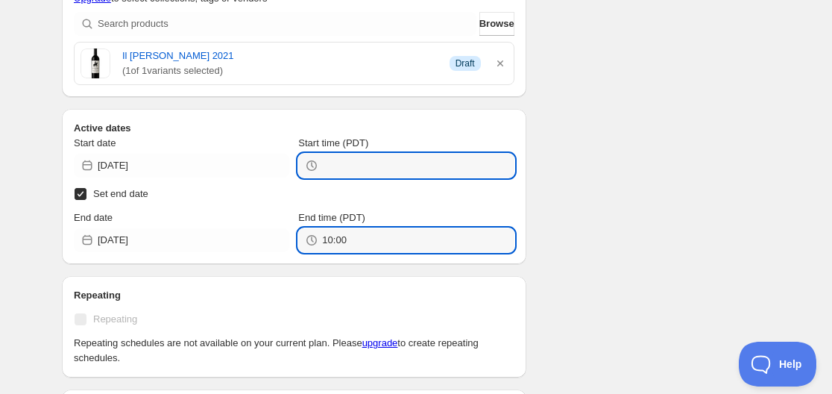
type input "10:00"
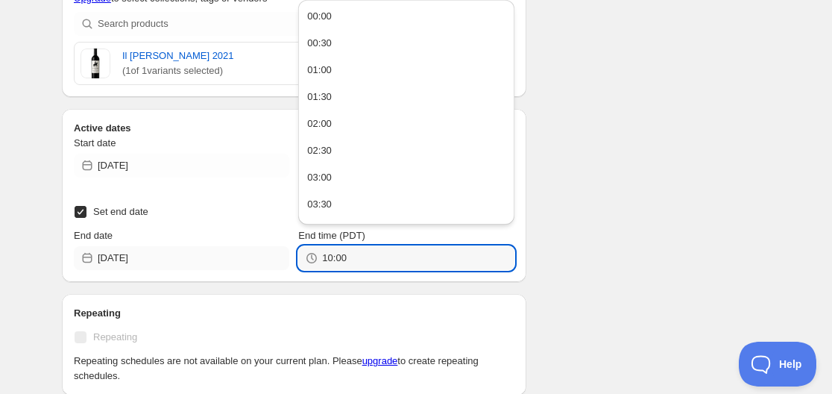
drag, startPoint x: 354, startPoint y: 234, endPoint x: 281, endPoint y: 247, distance: 74.3
click at [281, 247] on div "End date 2025-10-04 End time (PDT) 10:00" at bounding box center [294, 249] width 441 height 42
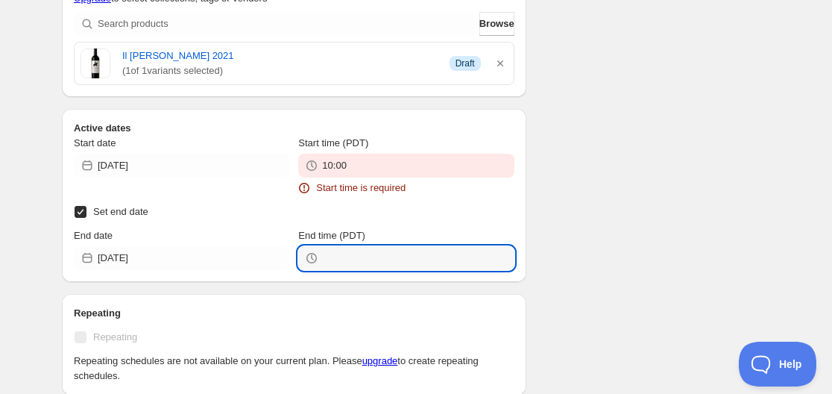
type input "10:00"
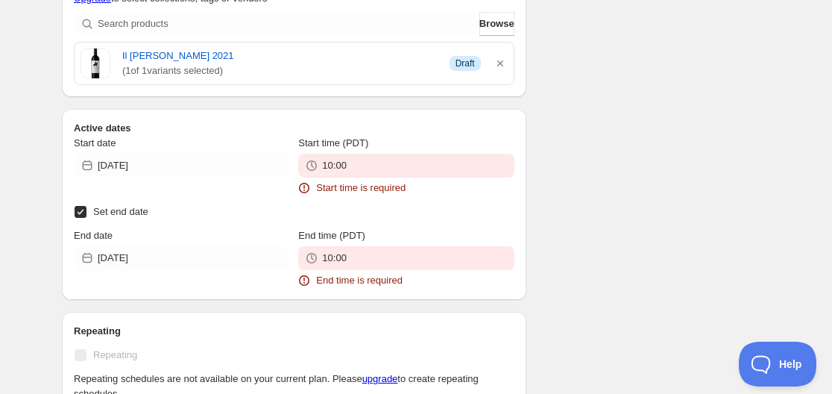
click at [613, 175] on div "Schedule name Next Wine Deal Oct 3 10:AM PST Your customers won't see this Acti…" at bounding box center [410, 270] width 720 height 1304
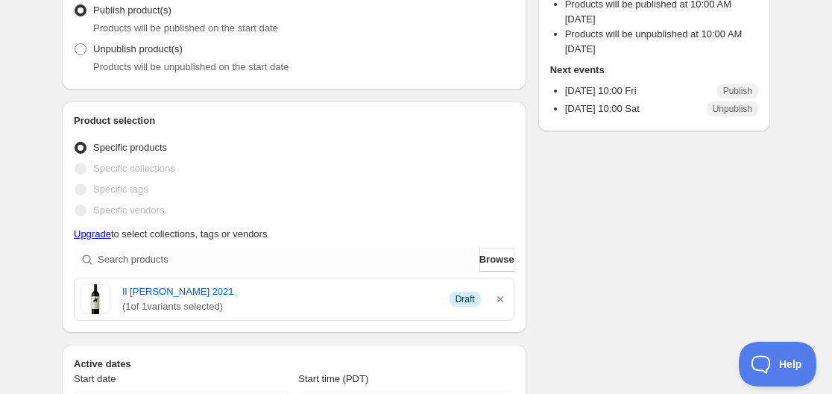
scroll to position [0, 0]
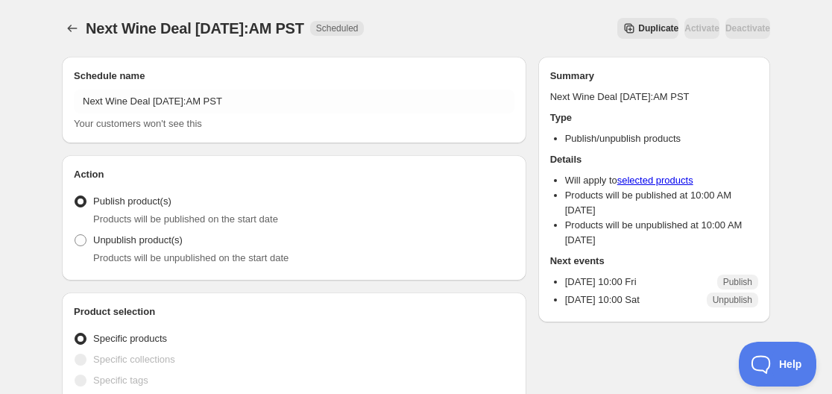
click at [684, 29] on div "Activate" at bounding box center [701, 28] width 35 height 21
click at [736, 32] on div "Deactivate" at bounding box center [747, 28] width 45 height 21
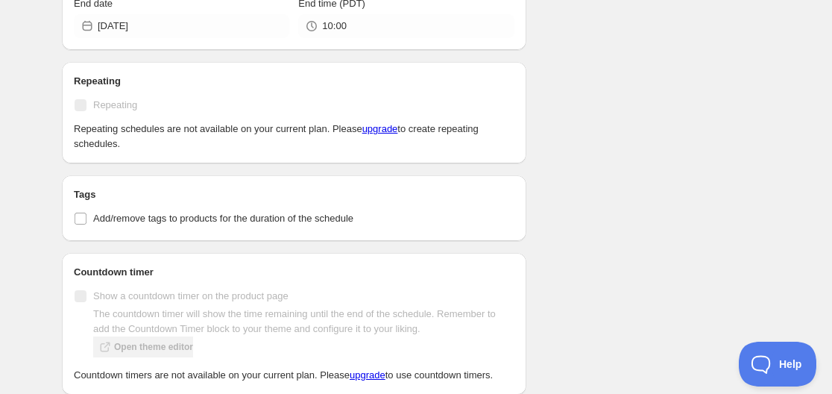
scroll to position [501, 0]
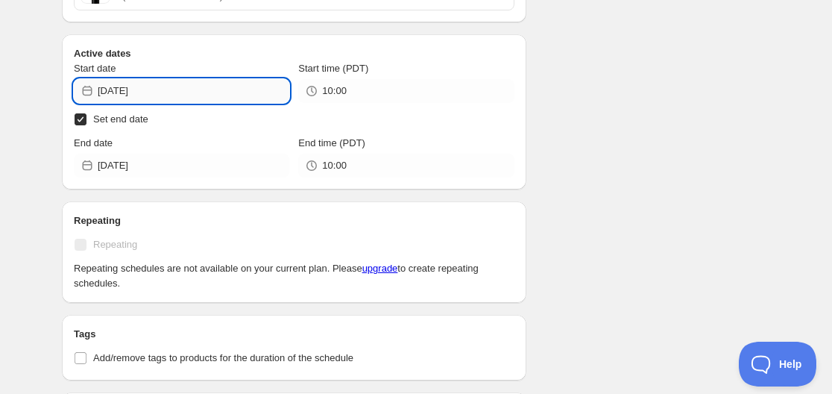
click at [164, 89] on input "2025-10-03" at bounding box center [194, 91] width 192 height 24
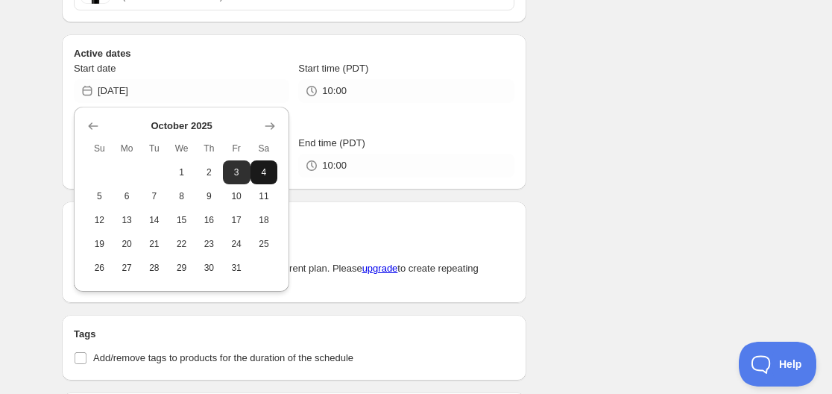
click at [258, 174] on span "4" at bounding box center [264, 172] width 16 height 12
type input "2025-10-04"
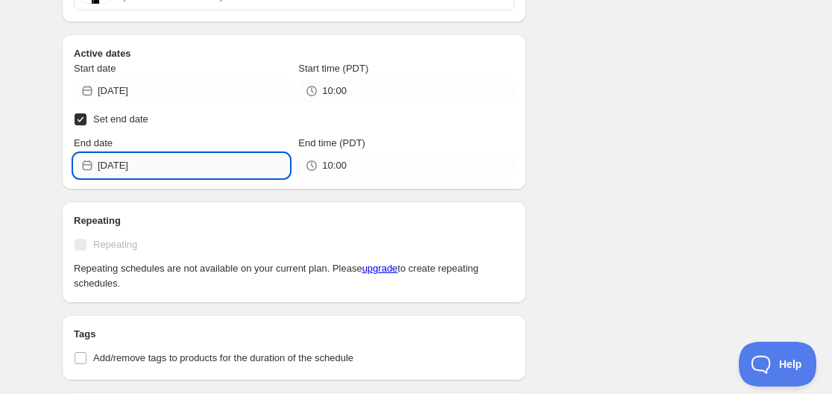
click at [159, 171] on input "2025-10-04" at bounding box center [194, 166] width 192 height 24
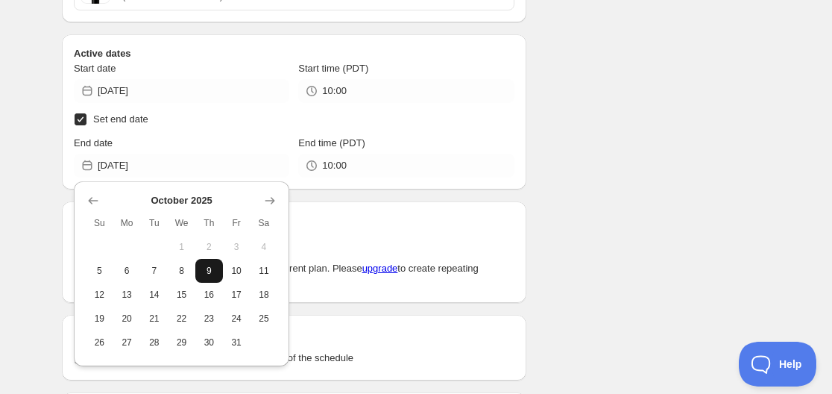
click at [209, 269] on span "9" at bounding box center [209, 271] width 16 height 12
type input "2025-10-09"
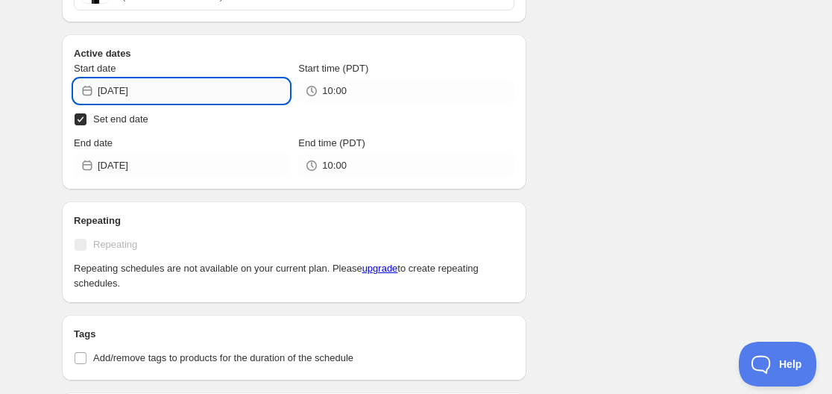
click at [186, 92] on input "2025-10-04" at bounding box center [194, 91] width 192 height 24
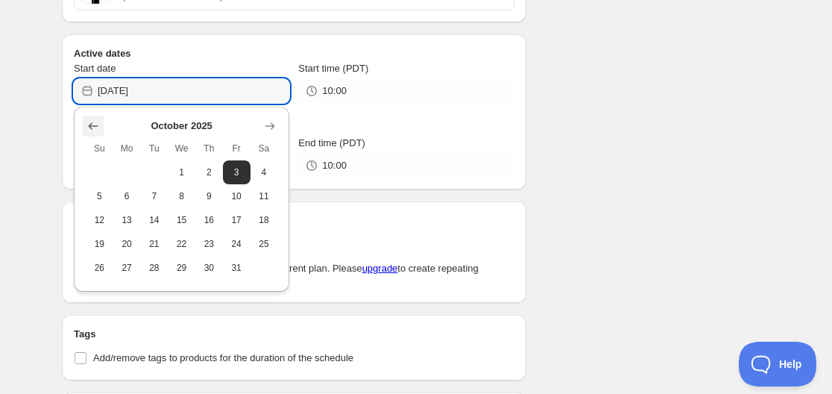
click at [84, 127] on button "Show previous month, September 2025" at bounding box center [93, 126] width 21 height 21
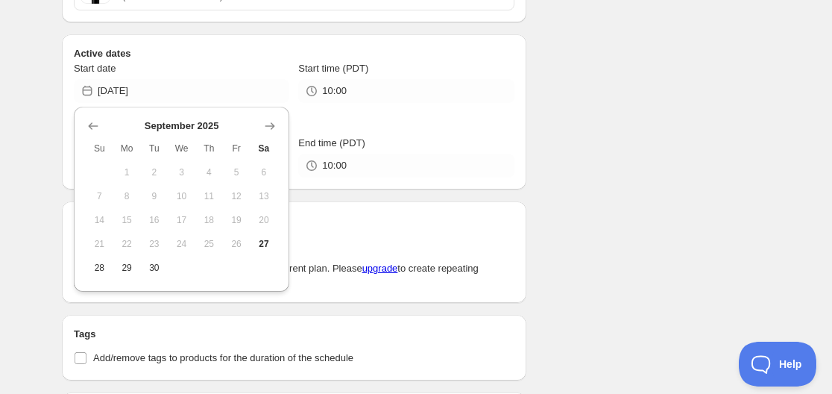
click at [239, 221] on span "19" at bounding box center [237, 220] width 16 height 12
click at [218, 230] on button "18" at bounding box center [209, 220] width 28 height 24
click at [215, 247] on span "25" at bounding box center [209, 244] width 16 height 12
click at [147, 268] on span "30" at bounding box center [155, 268] width 16 height 12
type input "2025-09-30"
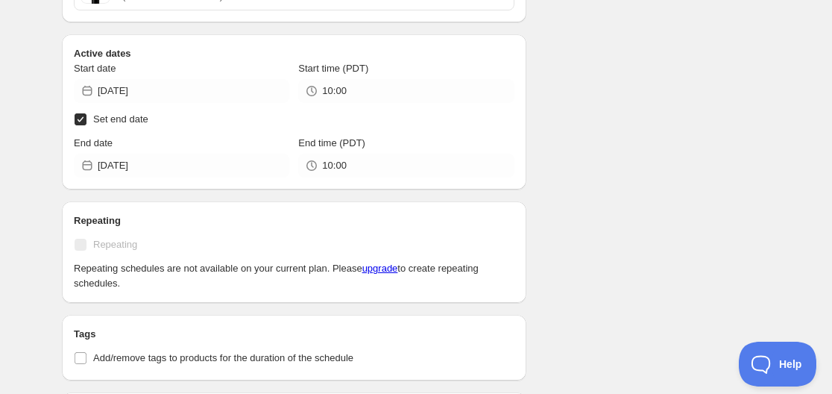
click at [113, 268] on p "Repeating schedules are not available on your current plan. Please upgrade to c…" at bounding box center [294, 276] width 441 height 30
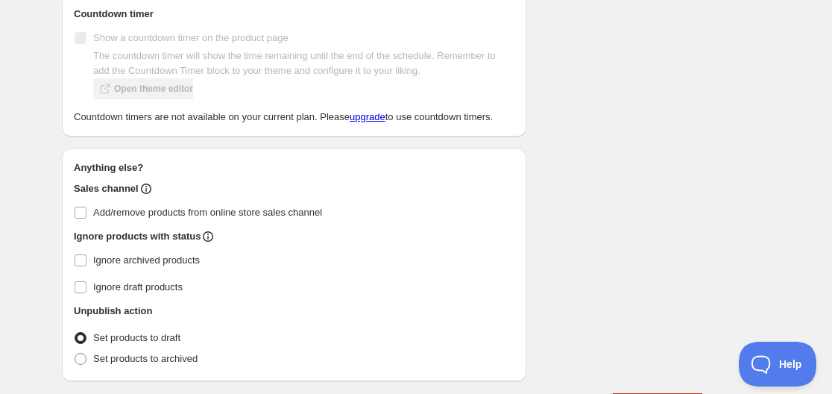
scroll to position [948, 0]
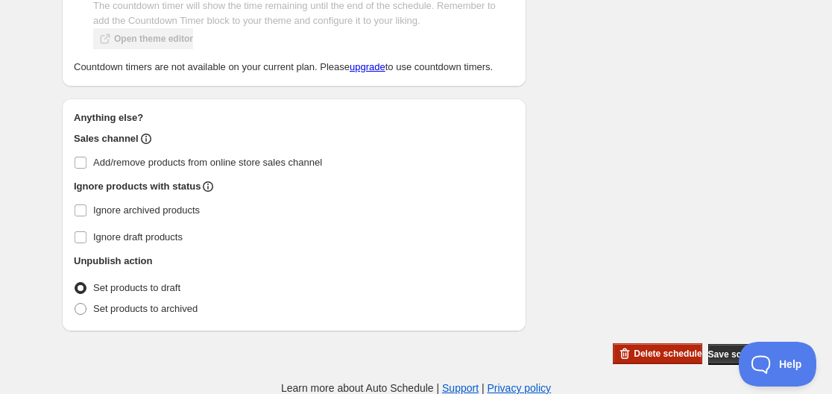
click at [652, 348] on span "Delete schedule" at bounding box center [668, 353] width 68 height 12
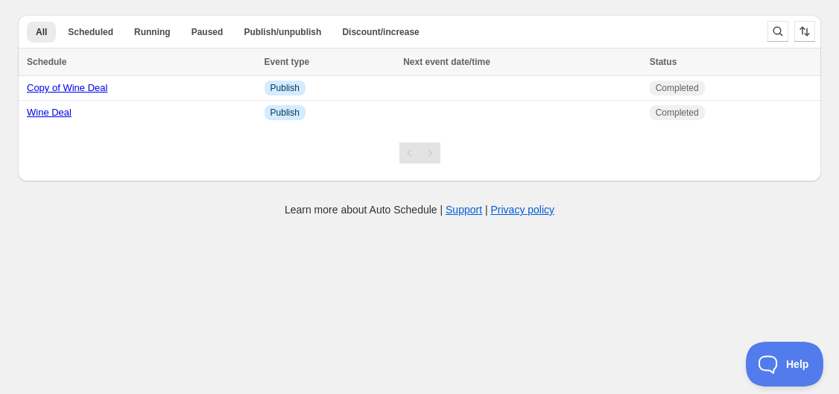
click at [133, 192] on div "Create schedule Help & support Cancel Discount prices Schedule a discount, sale…" at bounding box center [419, 108] width 839 height 217
click at [80, 84] on link "Copy of Wine Deal" at bounding box center [67, 87] width 81 height 11
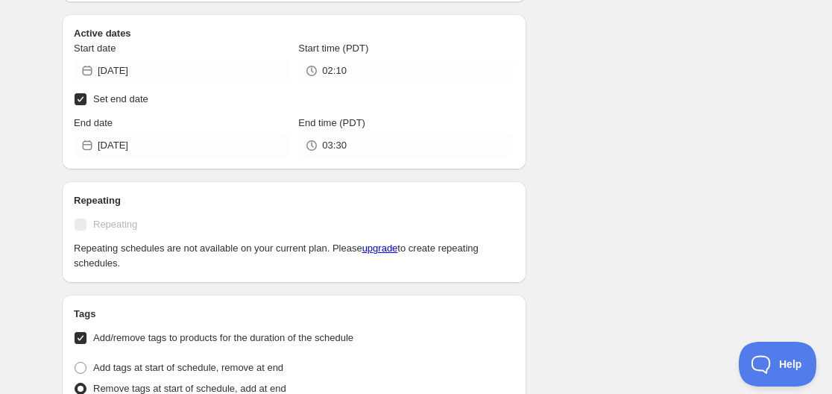
scroll to position [522, 0]
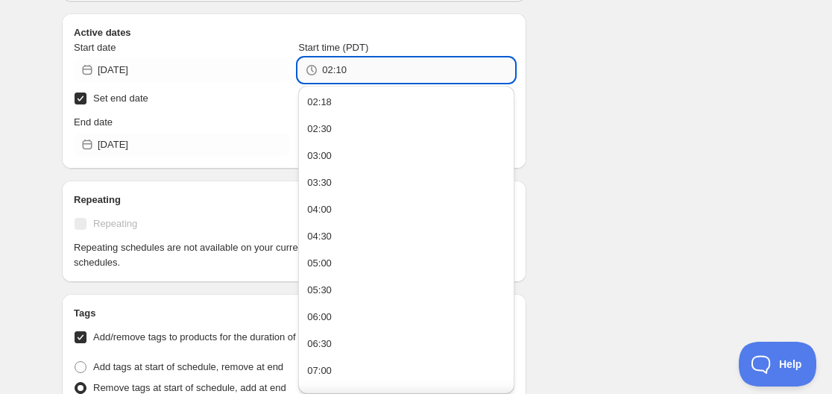
click at [347, 75] on input "02:10" at bounding box center [418, 70] width 192 height 24
type input "02:19"
click at [584, 142] on div "Schedule name Copy of Wine Deal Your customers won't see this Action Action Pub…" at bounding box center [410, 287] width 720 height 1528
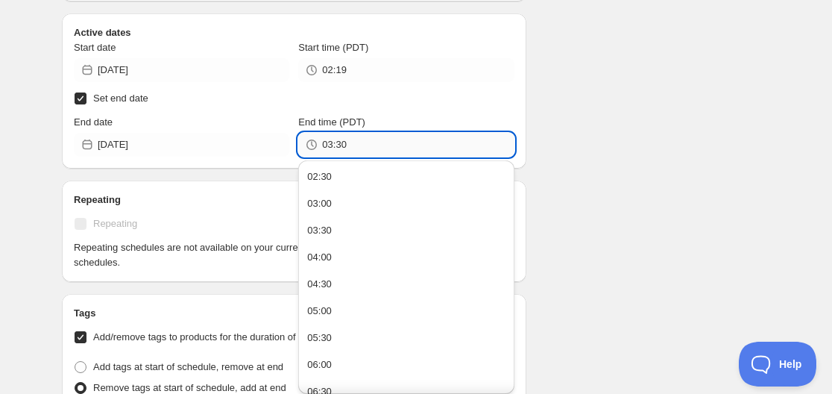
drag, startPoint x: 326, startPoint y: 146, endPoint x: 366, endPoint y: 148, distance: 40.3
click at [366, 148] on input "03:30" at bounding box center [418, 145] width 192 height 24
click at [627, 48] on div "Schedule name Copy of Wine Deal Your customers won't see this Action Action Pub…" at bounding box center [410, 287] width 720 height 1528
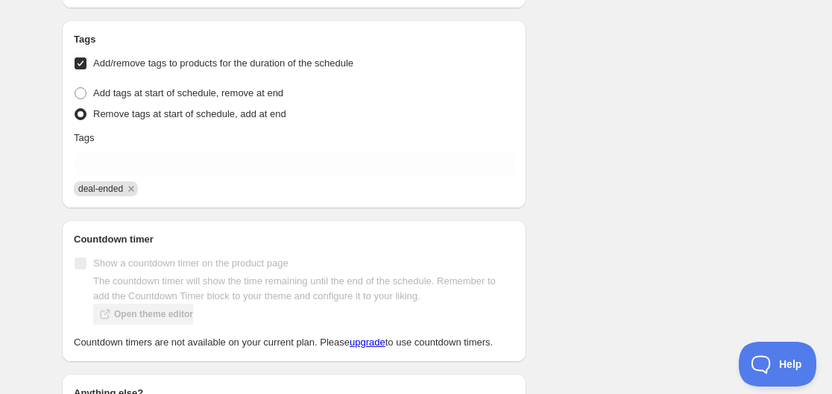
scroll to position [820, 0]
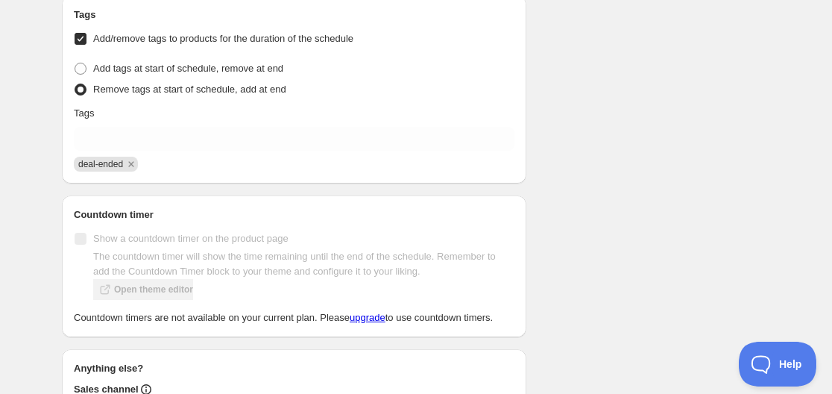
type input "03:30"
